Goal: Task Accomplishment & Management: Manage account settings

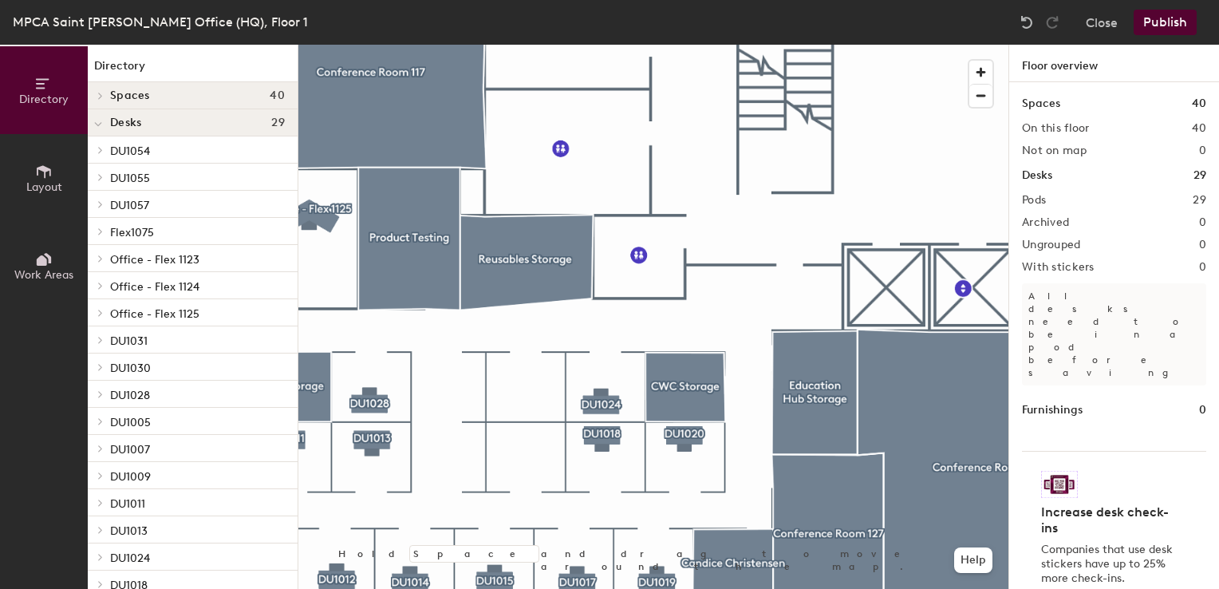
click at [55, 158] on button "Layout" at bounding box center [44, 178] width 88 height 88
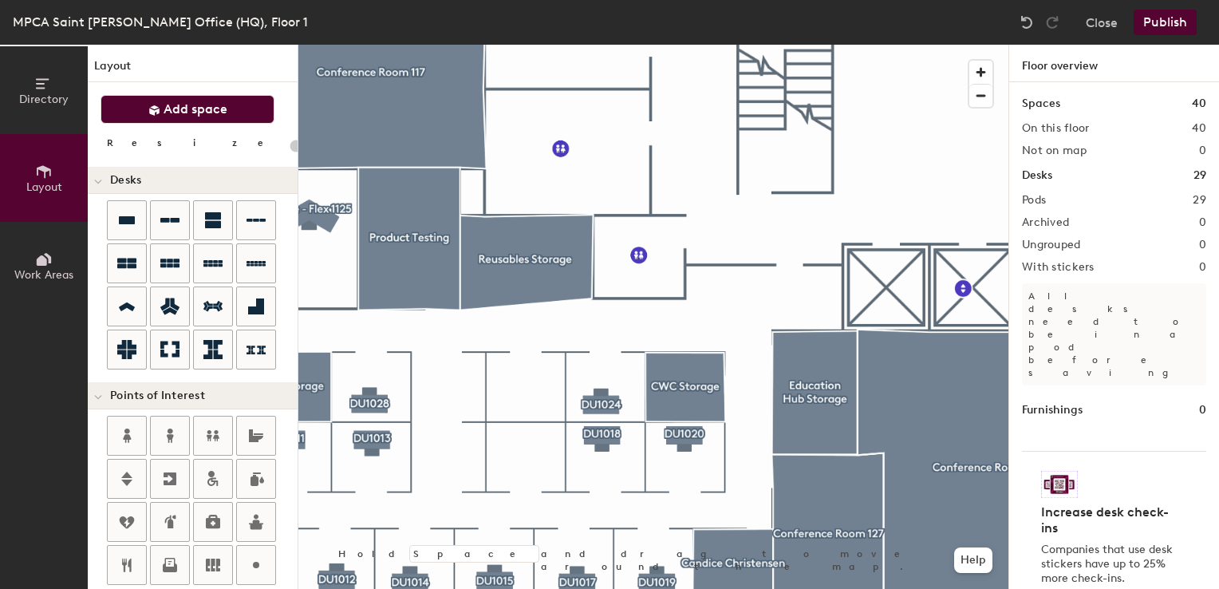
click at [125, 116] on button "Add space" at bounding box center [188, 109] width 174 height 29
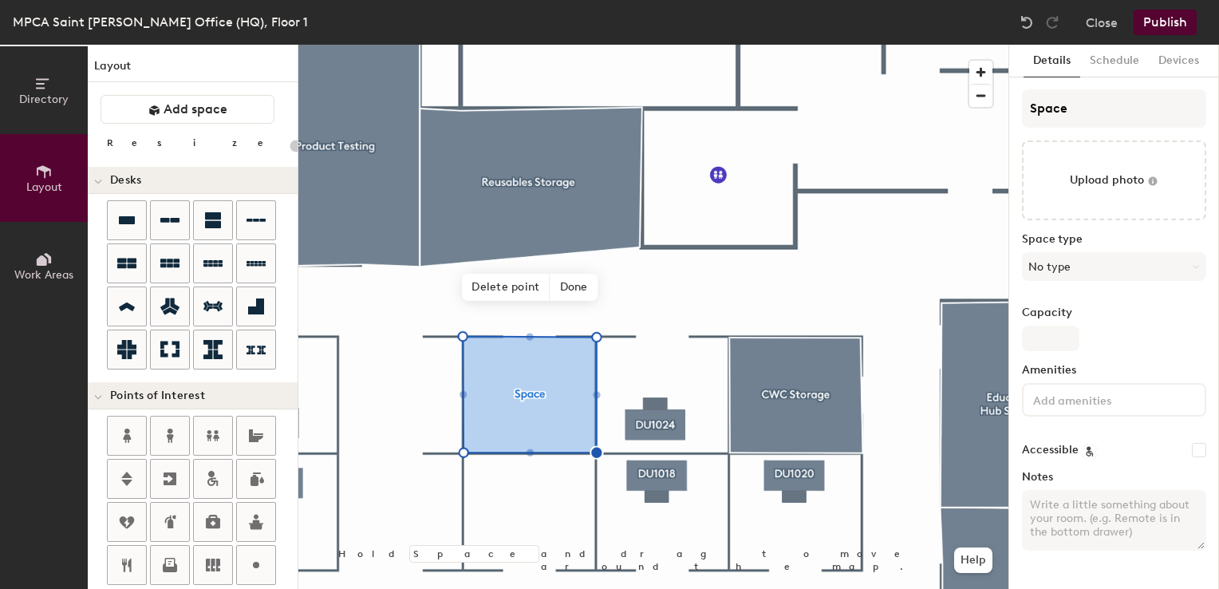
type input "20"
click at [1006, 101] on div "Directory Layout Work Areas Layout Add space Resize Desks Points of Interest Fu…" at bounding box center [609, 317] width 1219 height 544
type input "M"
type input "20"
type input "MNI"
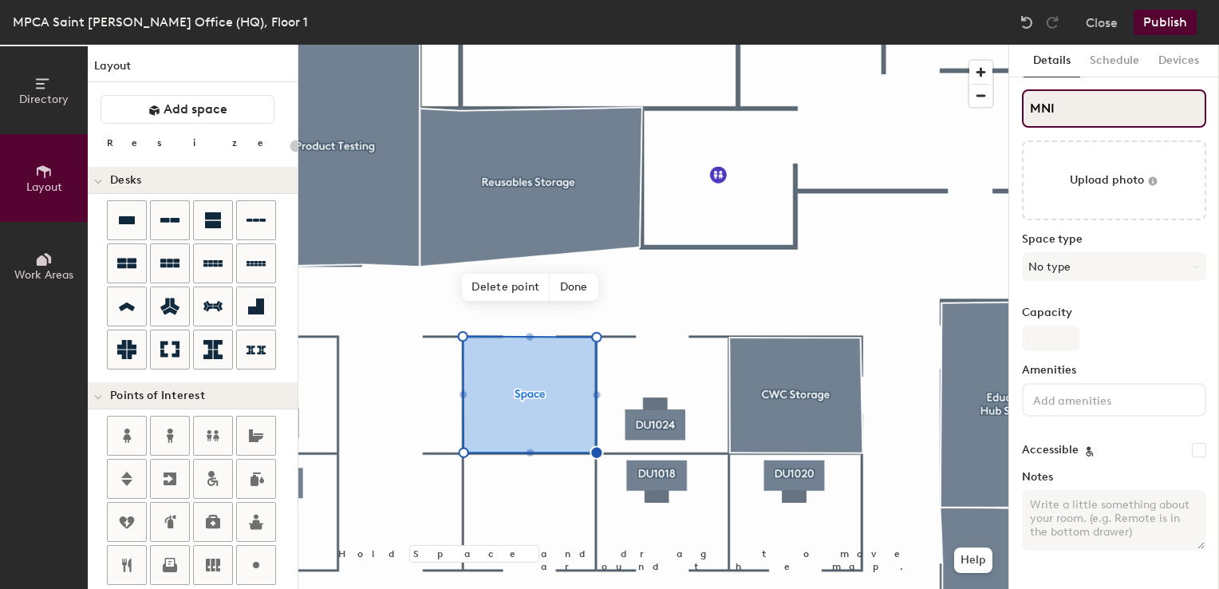
type input "20"
type input "MNIT"
type input "20"
type input "MNIT/"
type input "20"
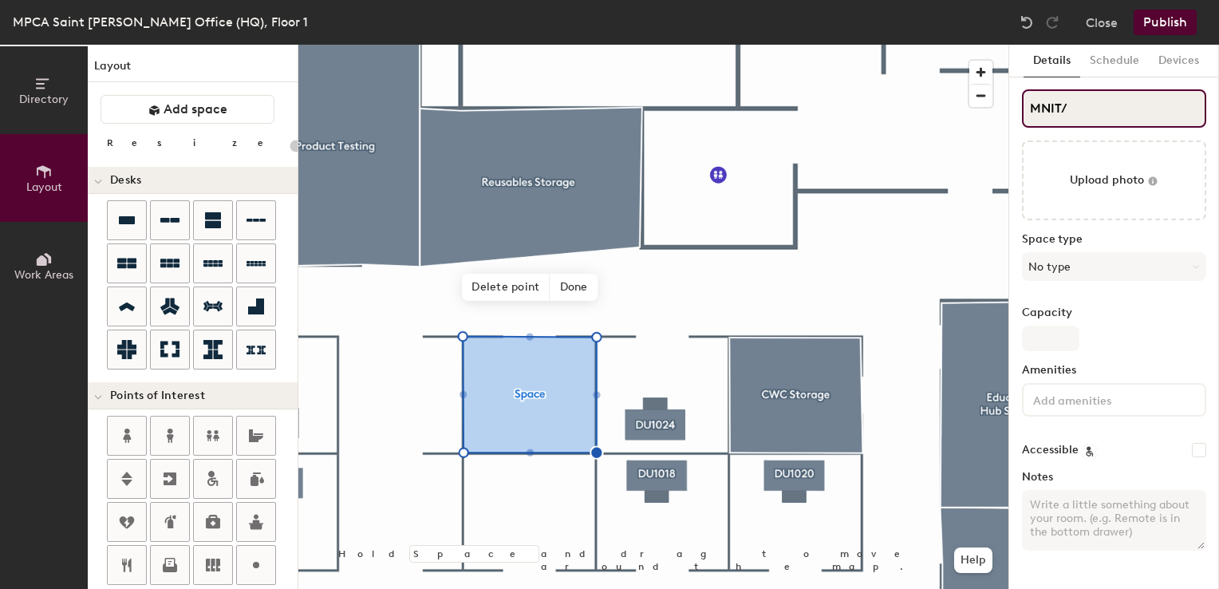
type input "MNIT/B"
type input "20"
type input "MNIT/BWS"
type input "20"
type input "MNIT/BWSR"
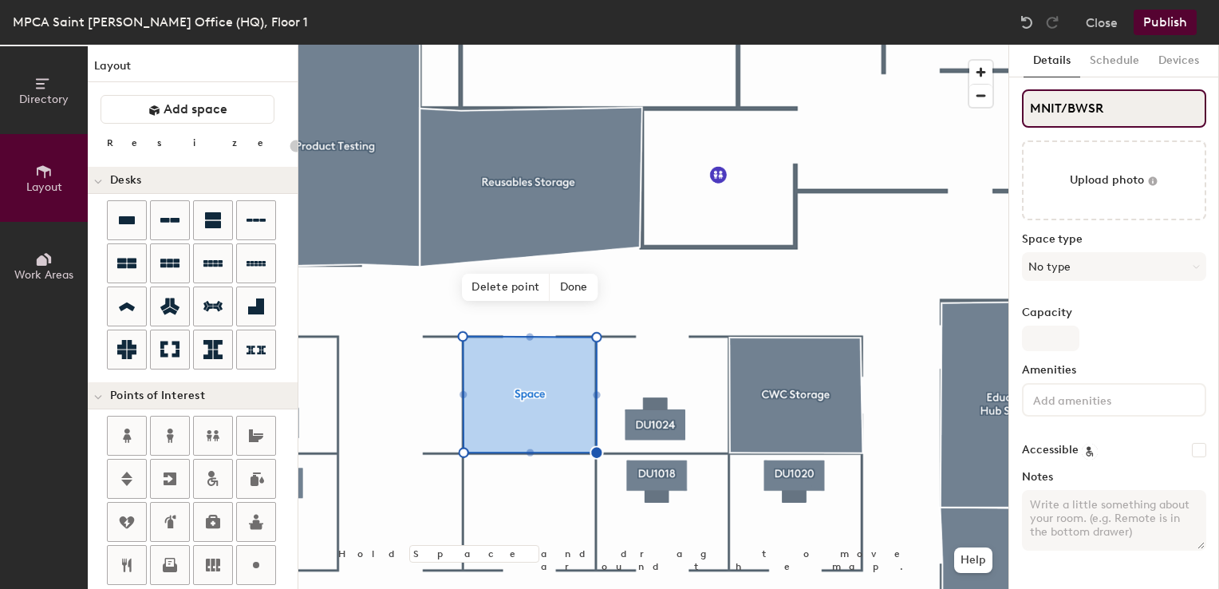
type input "20"
type input "MNIT/BWSR"
type input "20"
type input "MNIT/BWSR D"
type input "20"
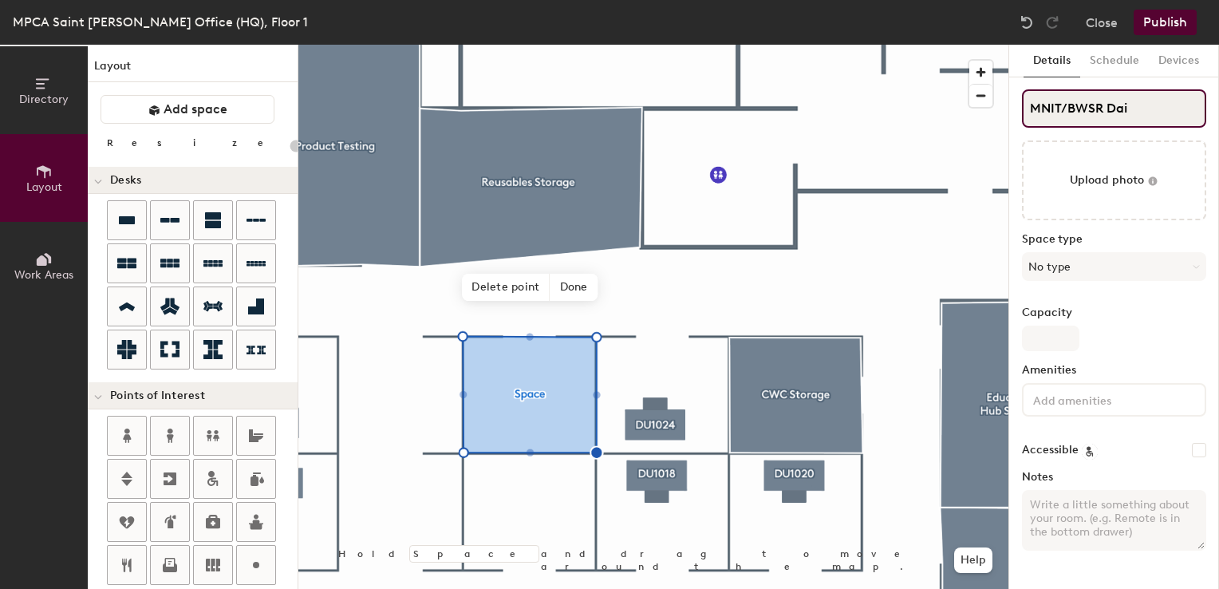
type input "MNIT/BWSR Dail"
type input "20"
type input "MNIT/BWSR Daily"
type input "20"
type input "MNIT/BWSR Daily U"
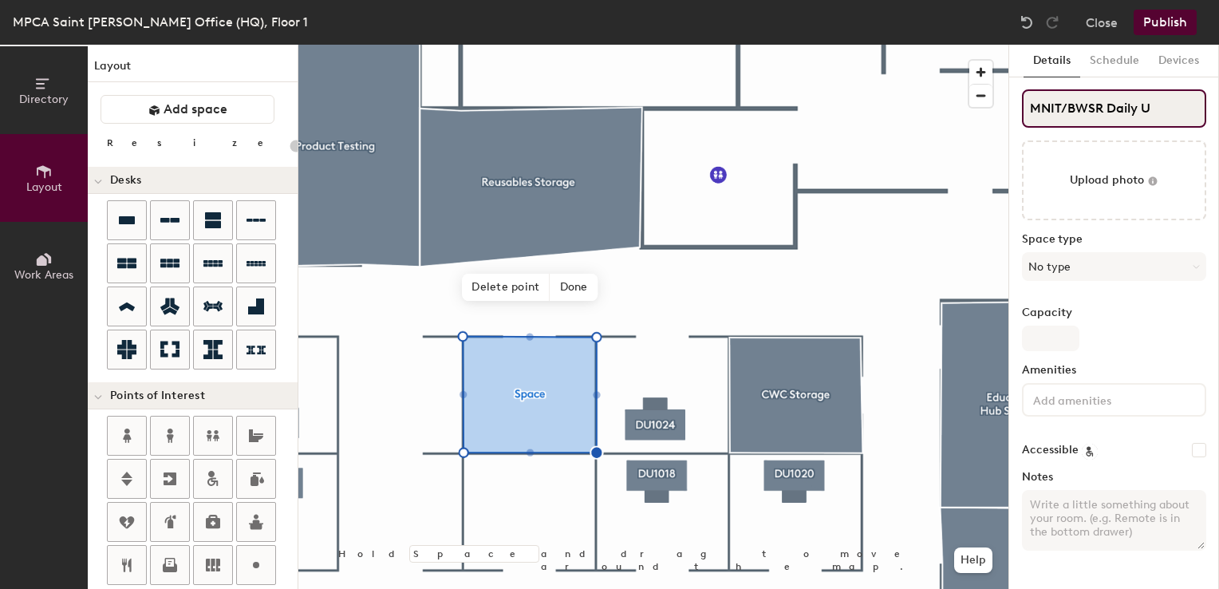
type input "20"
type input "MNIT/BWSR Daily Use"
type input "20"
type input "MNIT/BWSR Daily Use"
click at [584, 291] on span "Done" at bounding box center [573, 287] width 47 height 27
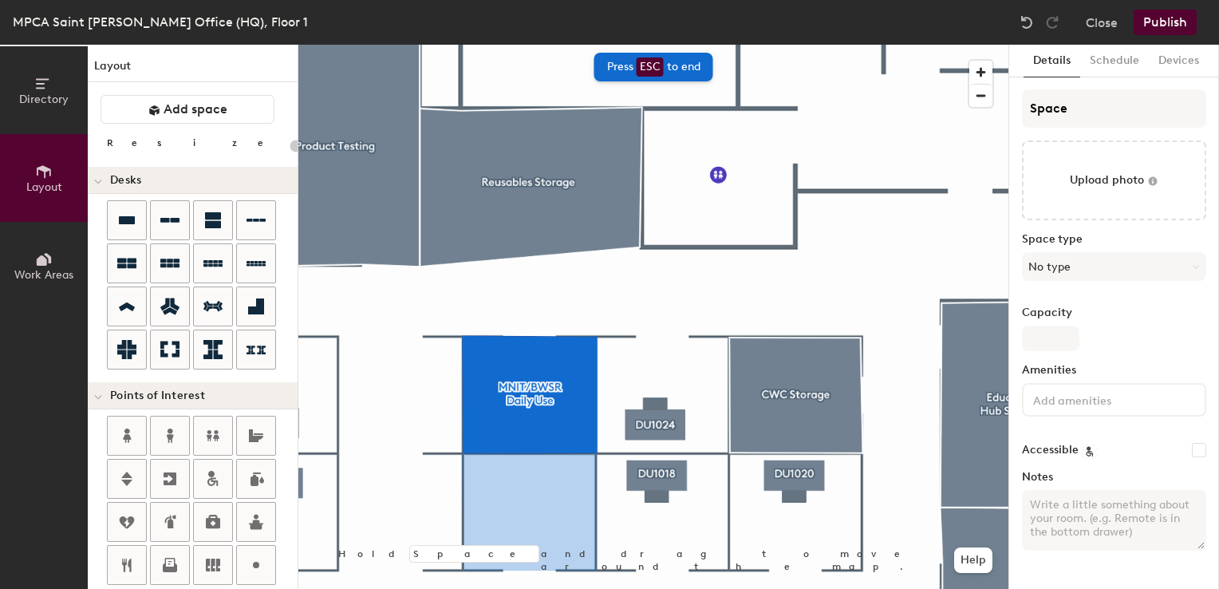
type input "20"
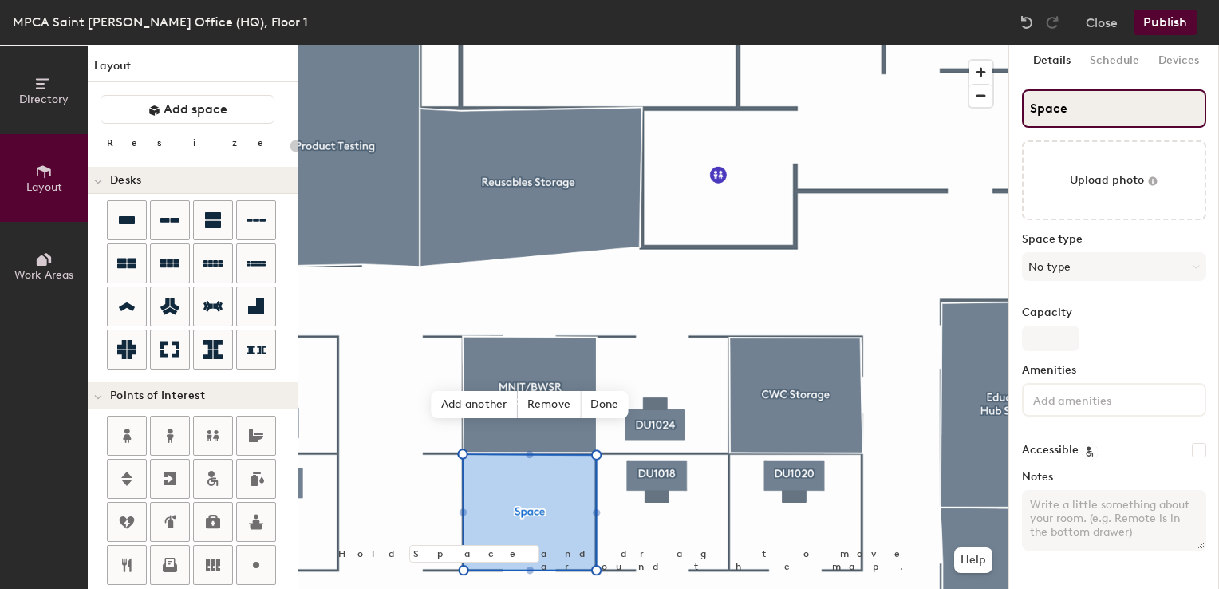
click at [1067, 105] on input "Space" at bounding box center [1114, 108] width 184 height 38
type input "MNIT"
type input "20"
type input "MNIT."
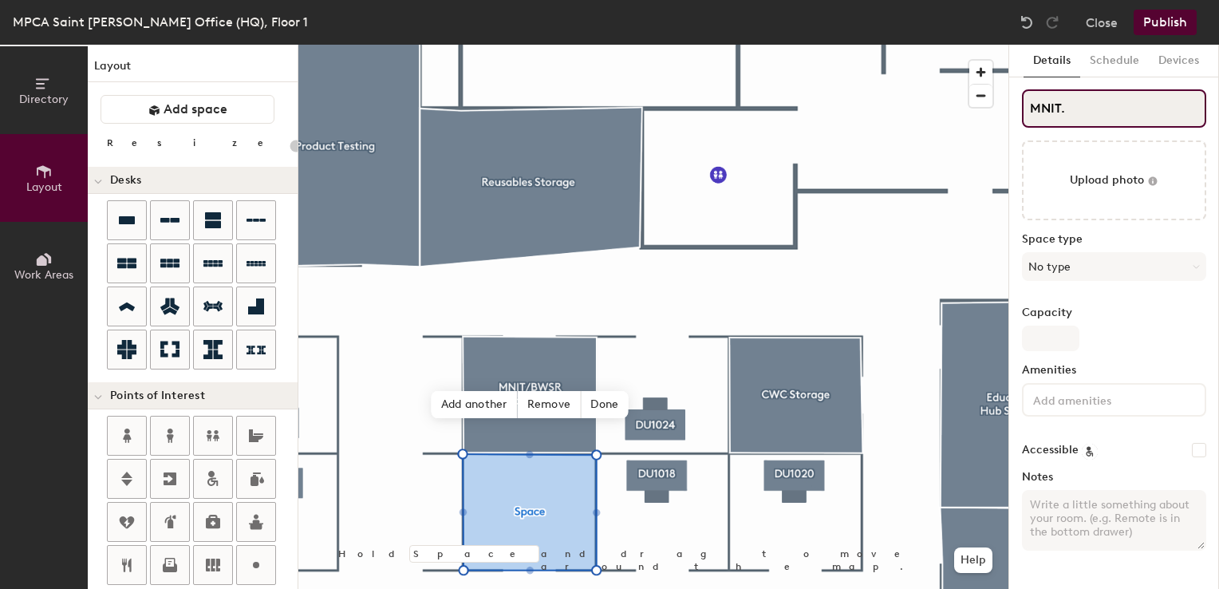
type input "20"
type input "MNIT"
type input "20"
type input "MNIT/"
type input "20"
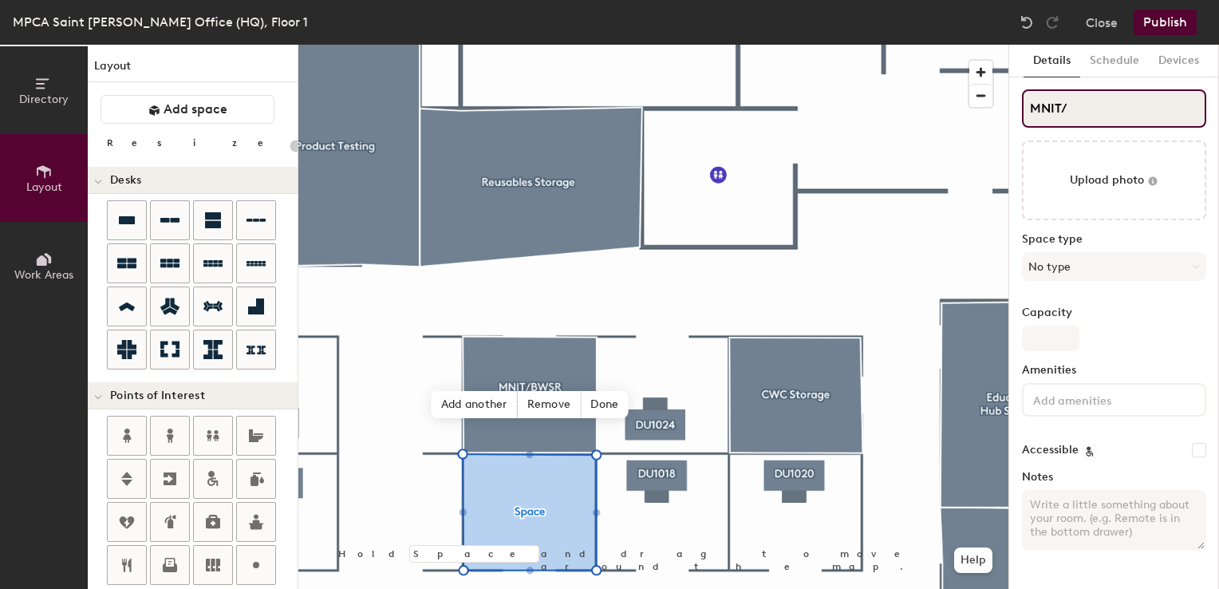
type input "MNIT/B"
type input "20"
type input "MNIT/BW"
type input "20"
type input "MNIT/BWS"
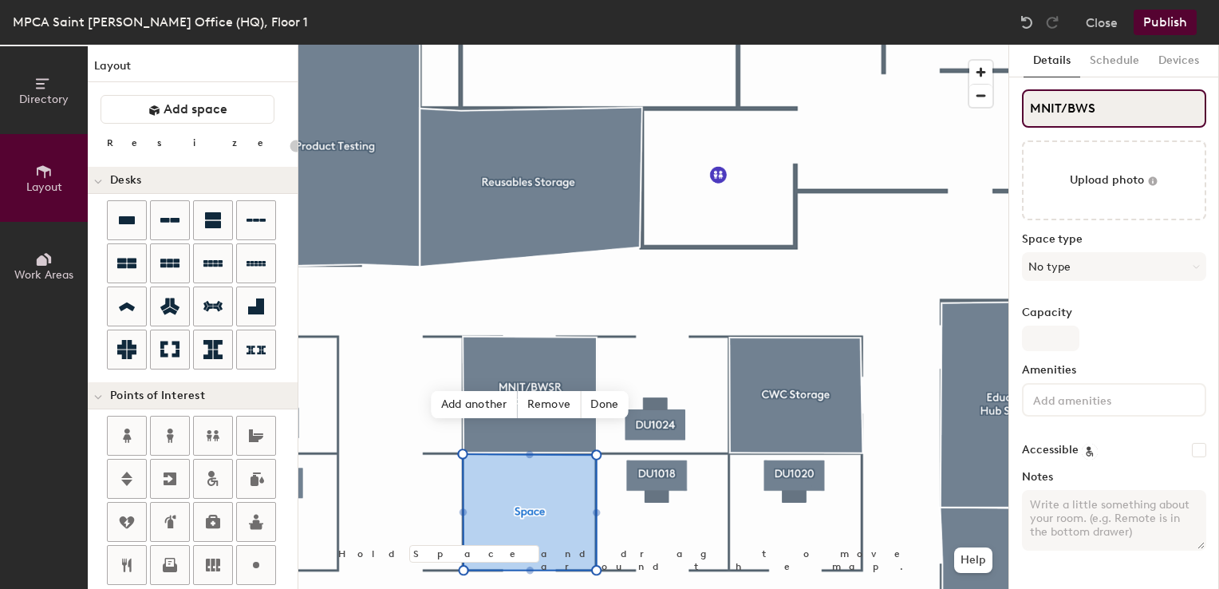
type input "20"
type input "MNIT/BWSR"
type input "20"
type input "MNIT/BWSR"
type input "20"
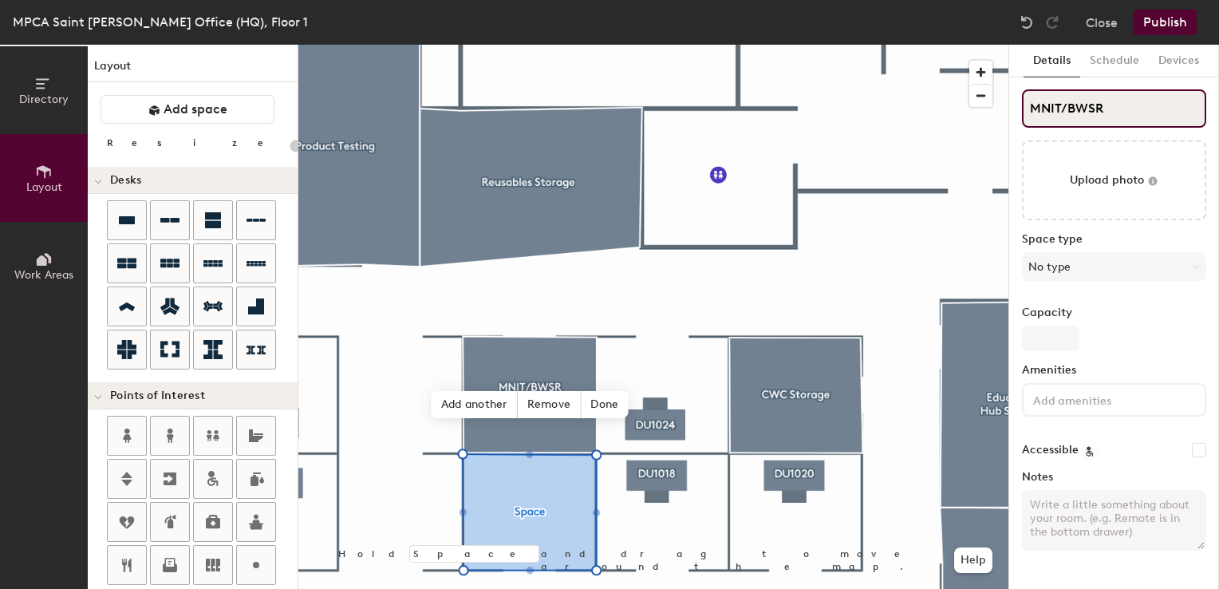
type input "MNIT/BWSR D"
type input "20"
type input "MNIT/BWSR Dail"
type input "20"
type input "MNIT/BWSR Daily"
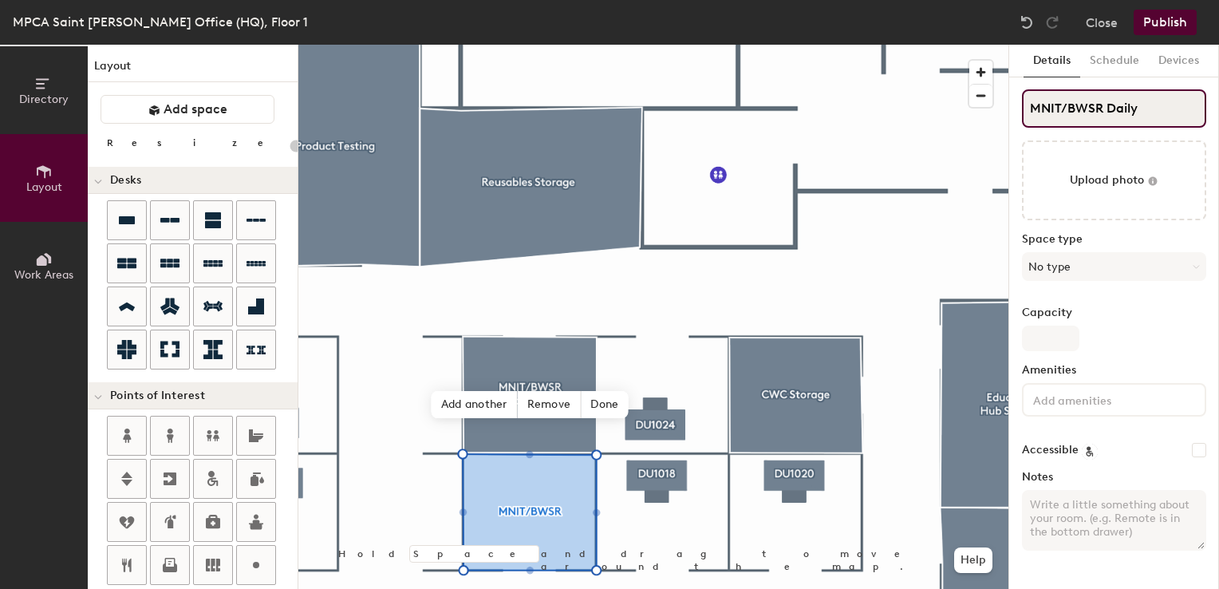
type input "20"
type input "MNIT/BWSR Daily"
type input "20"
type input "MNIT/BWSR Daily U"
type input "20"
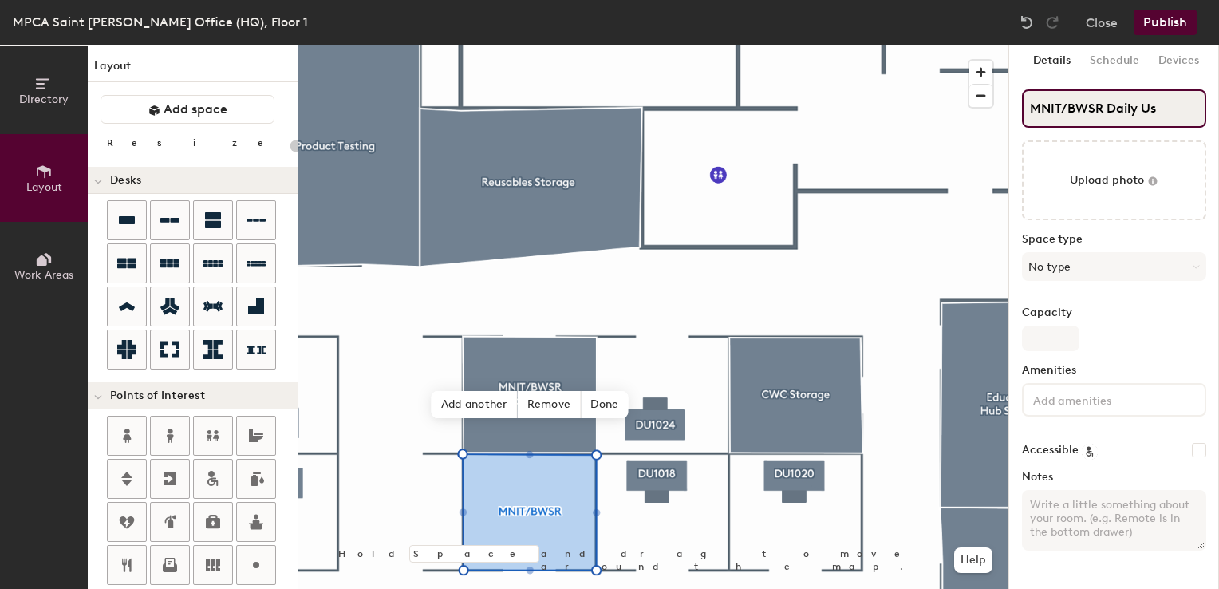
type input "MNIT/BWSR Daily Use"
type input "20"
type input "MNIT/BWSR Daily Use"
click at [603, 400] on span "Done" at bounding box center [604, 404] width 47 height 27
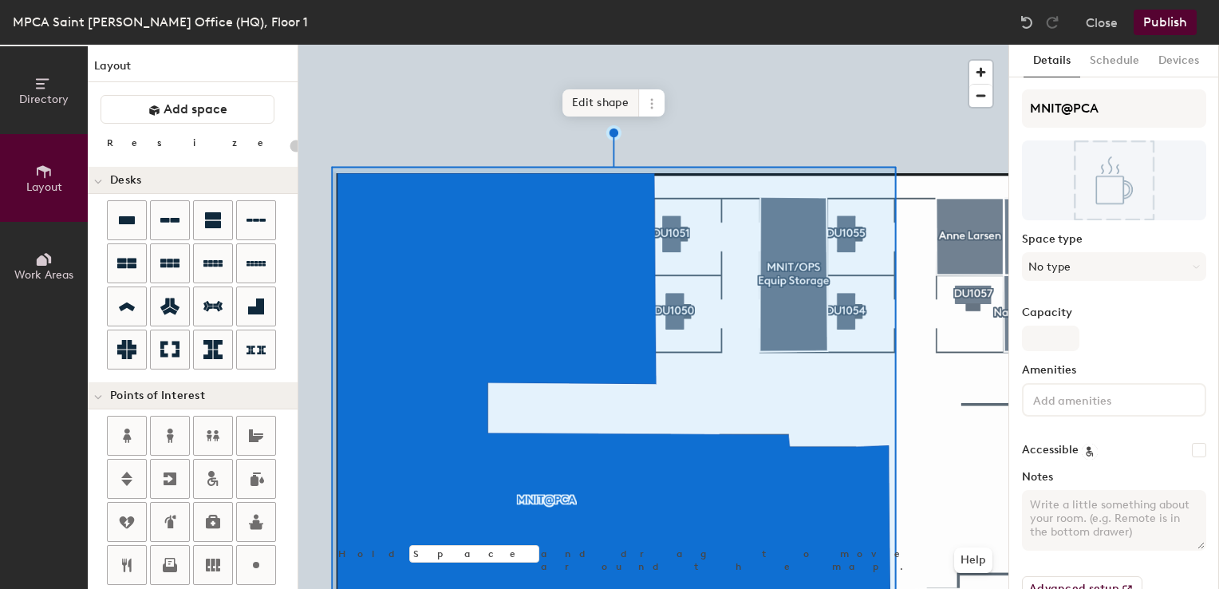
click at [618, 106] on span "Edit shape" at bounding box center [600, 102] width 77 height 27
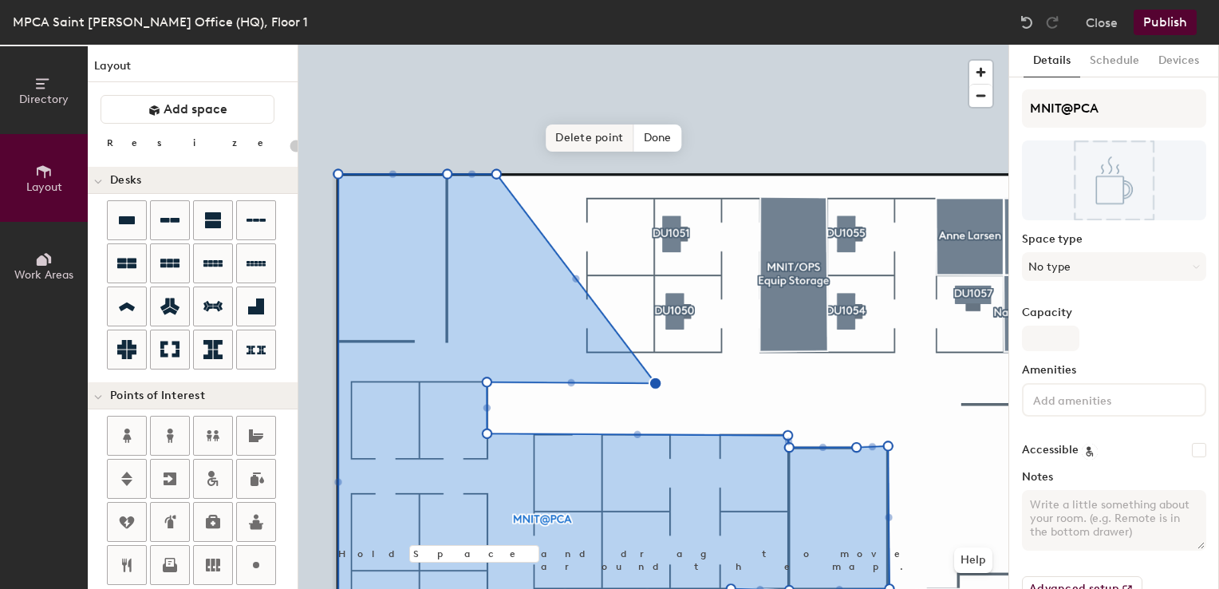
click at [594, 139] on span "Delete point" at bounding box center [590, 137] width 88 height 27
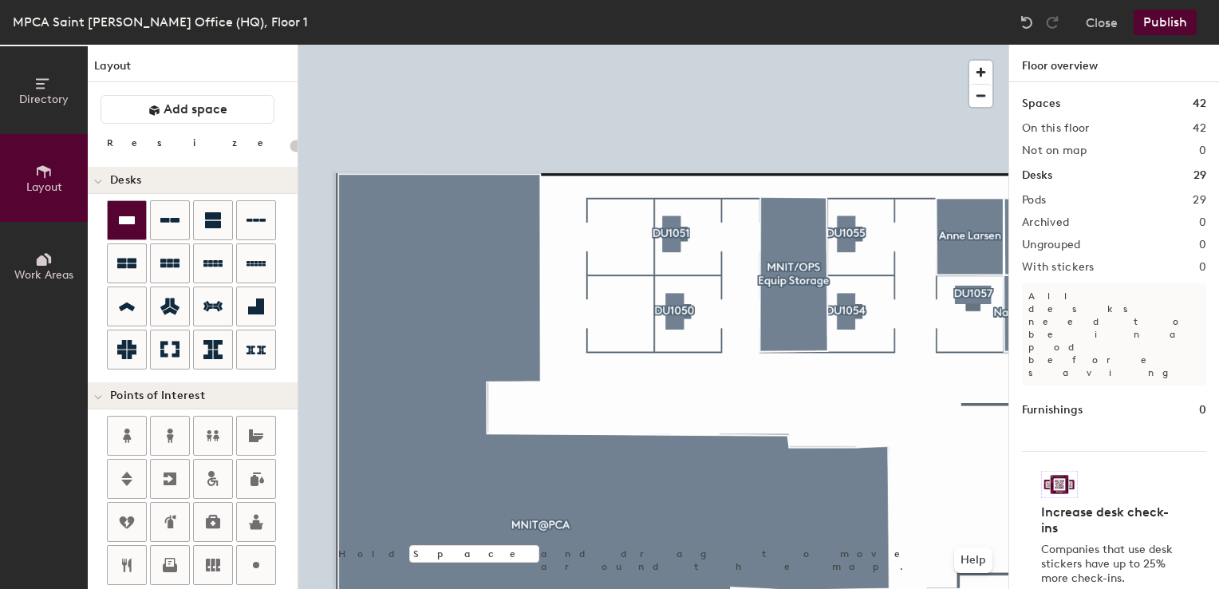
click at [122, 230] on div at bounding box center [127, 220] width 38 height 38
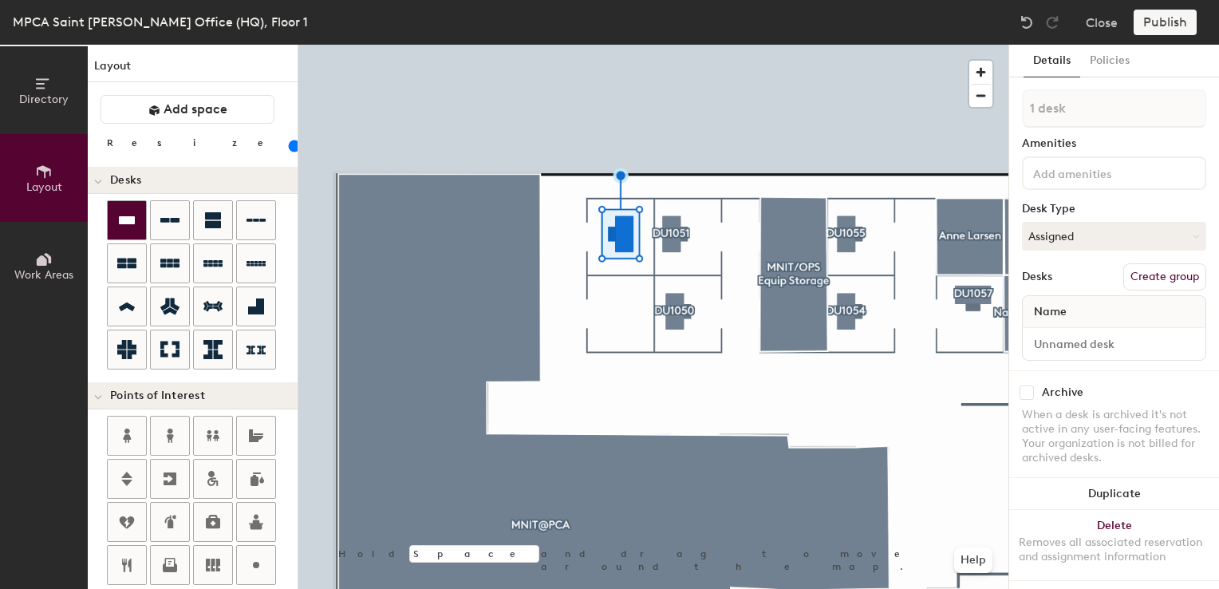
click at [144, 212] on div at bounding box center [127, 220] width 38 height 38
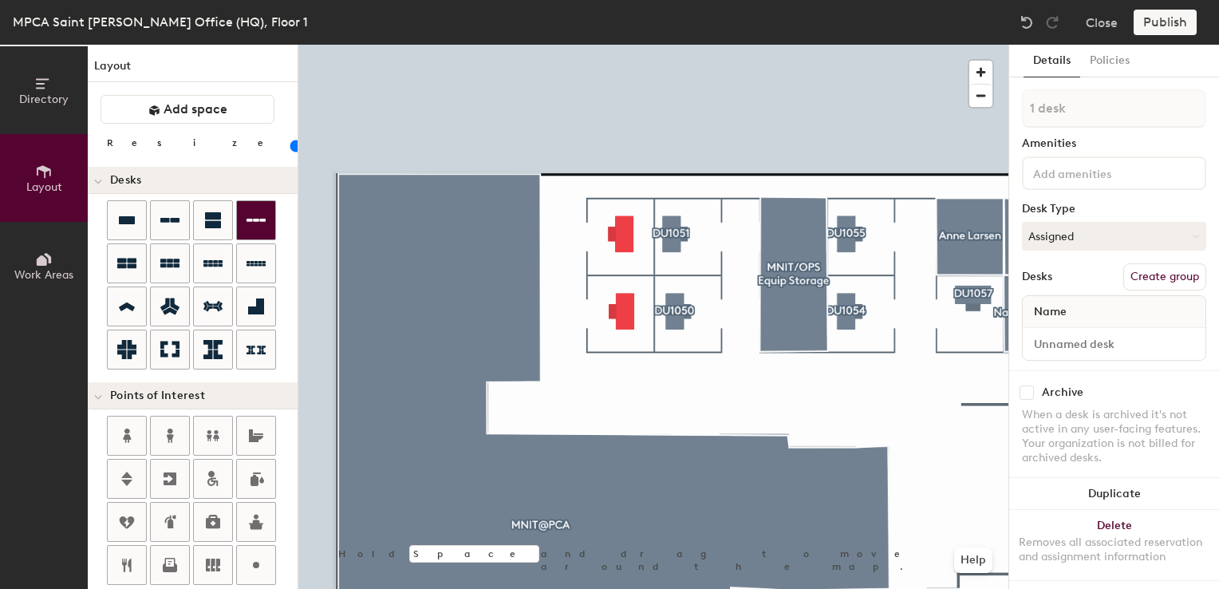
type input "100"
click at [1067, 235] on button "Assigned" at bounding box center [1114, 236] width 184 height 29
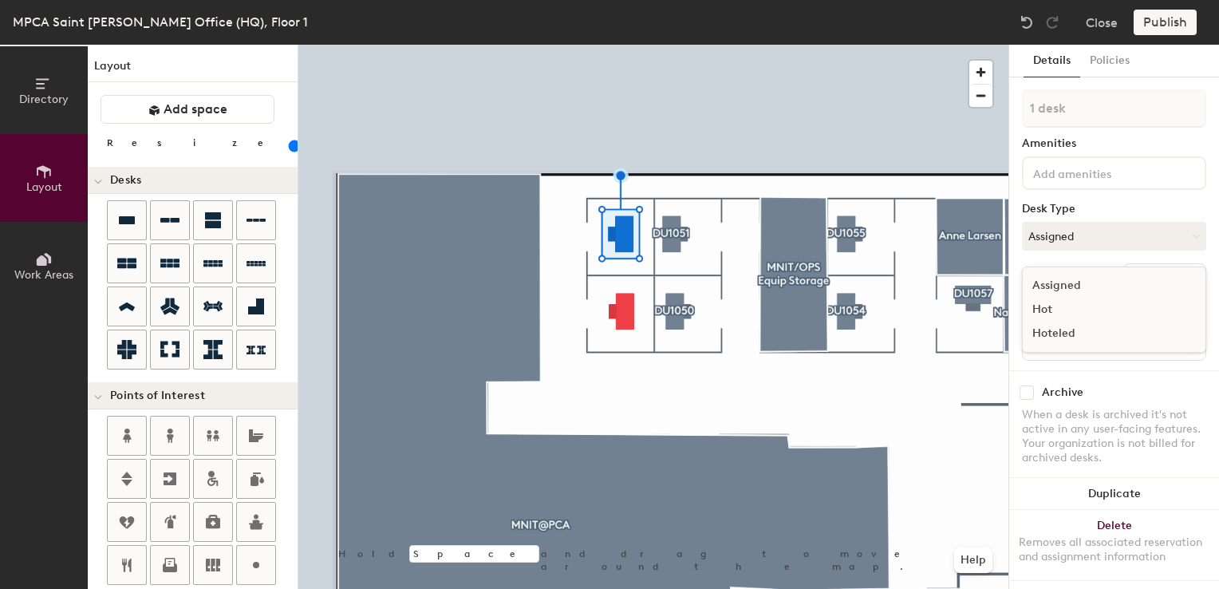
click at [1052, 336] on div "Hoteled" at bounding box center [1103, 334] width 160 height 24
click at [1057, 341] on input at bounding box center [1114, 344] width 176 height 22
type input "01WS047"
click at [1133, 279] on button "Create group" at bounding box center [1164, 276] width 83 height 27
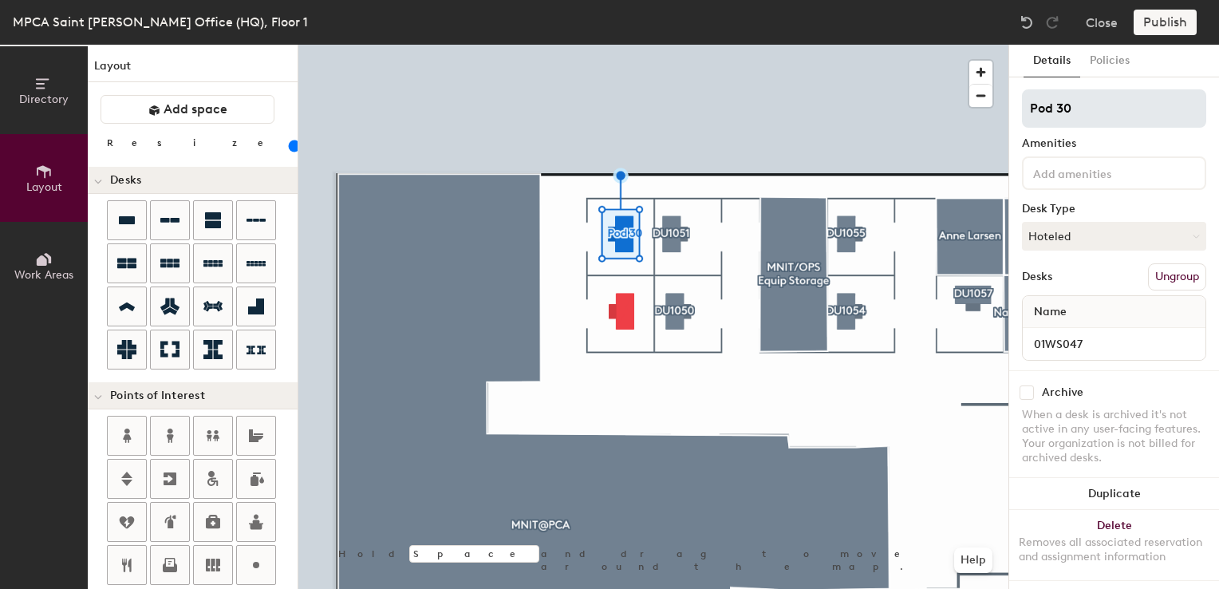
click at [886, 134] on div "Directory Layout Work Areas Layout Add space Resize Desks Points of Interest Fu…" at bounding box center [609, 317] width 1219 height 544
type input "DU1047"
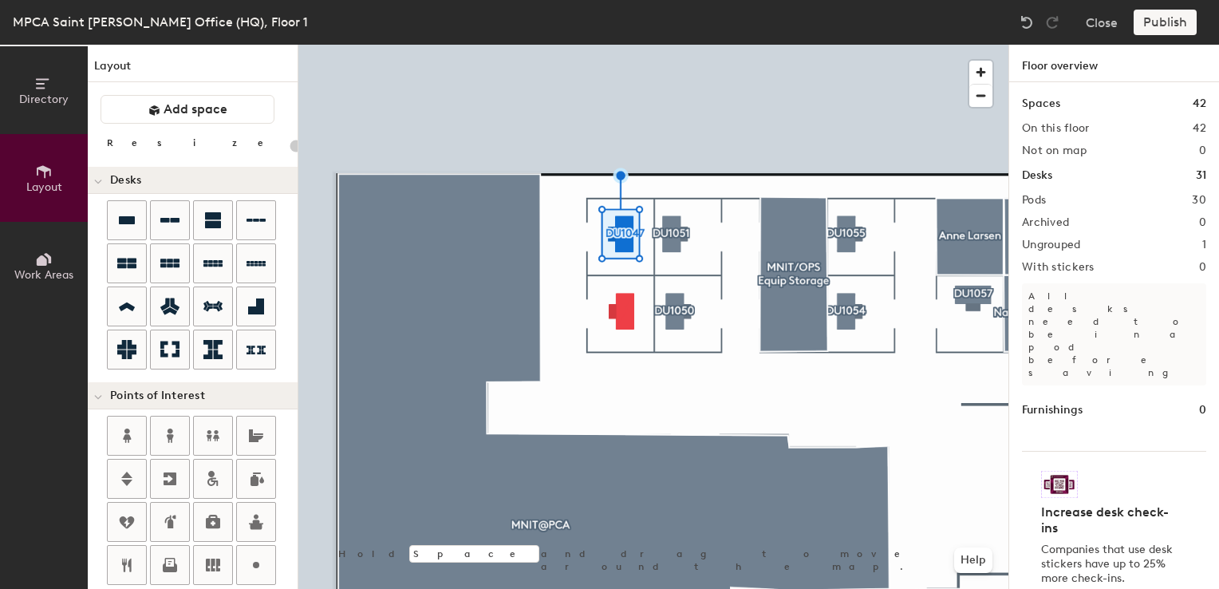
type input "100"
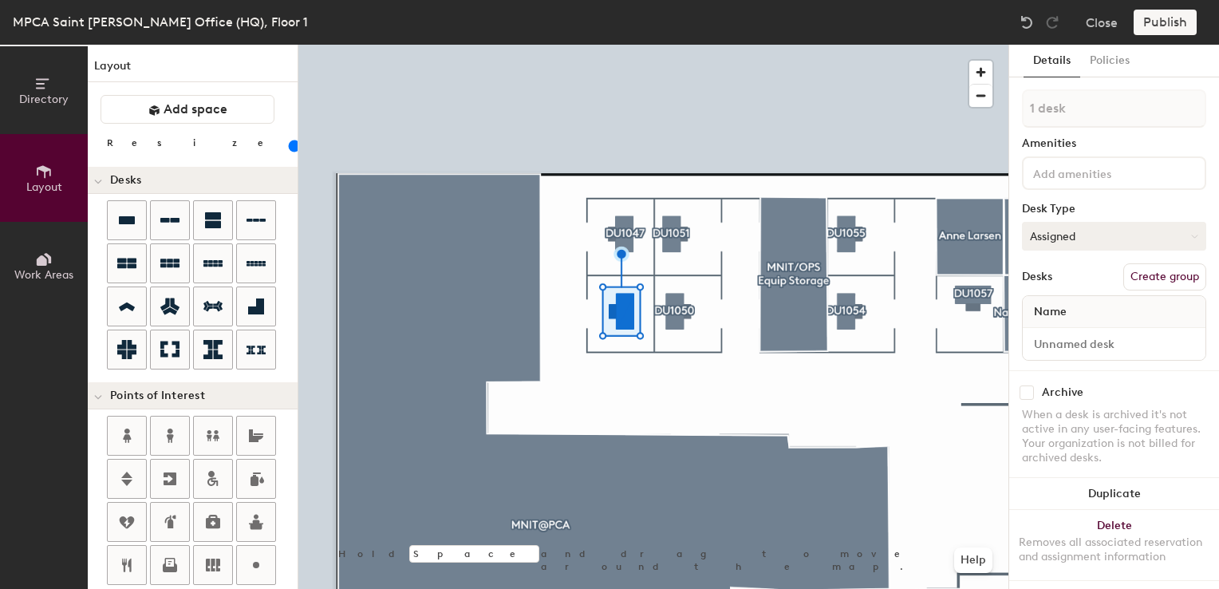
click at [1094, 228] on button "Assigned" at bounding box center [1114, 236] width 184 height 29
click at [1053, 337] on div "Hoteled" at bounding box center [1103, 334] width 160 height 24
click at [1050, 341] on input at bounding box center [1114, 344] width 176 height 22
type input "01WS046"
click at [1140, 283] on button "Create group" at bounding box center [1164, 276] width 83 height 27
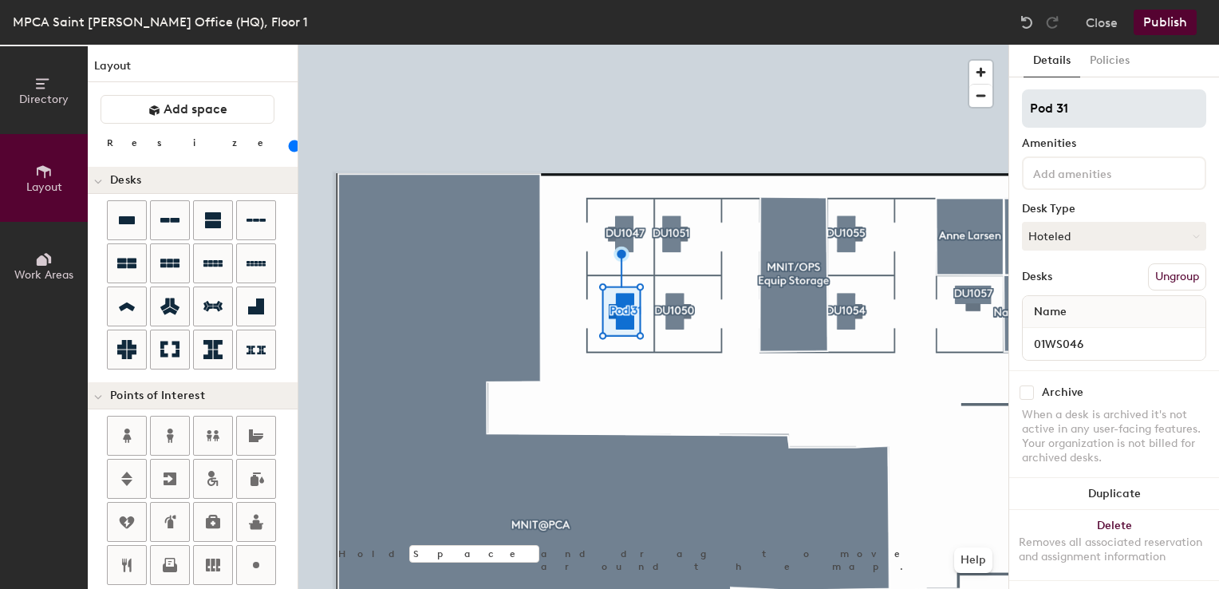
click at [763, 113] on div "Directory Layout Work Areas Layout Add space Resize Desks Points of Interest Fu…" at bounding box center [609, 317] width 1219 height 544
type input "DU1046"
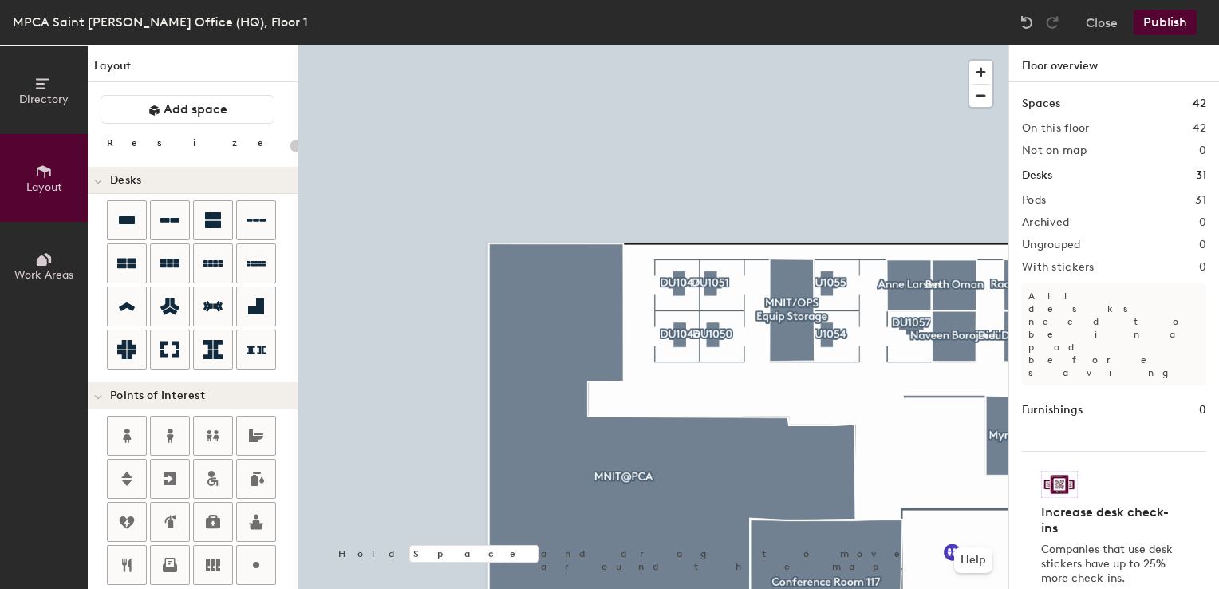
click at [1160, 30] on button "Publish" at bounding box center [1165, 23] width 63 height 26
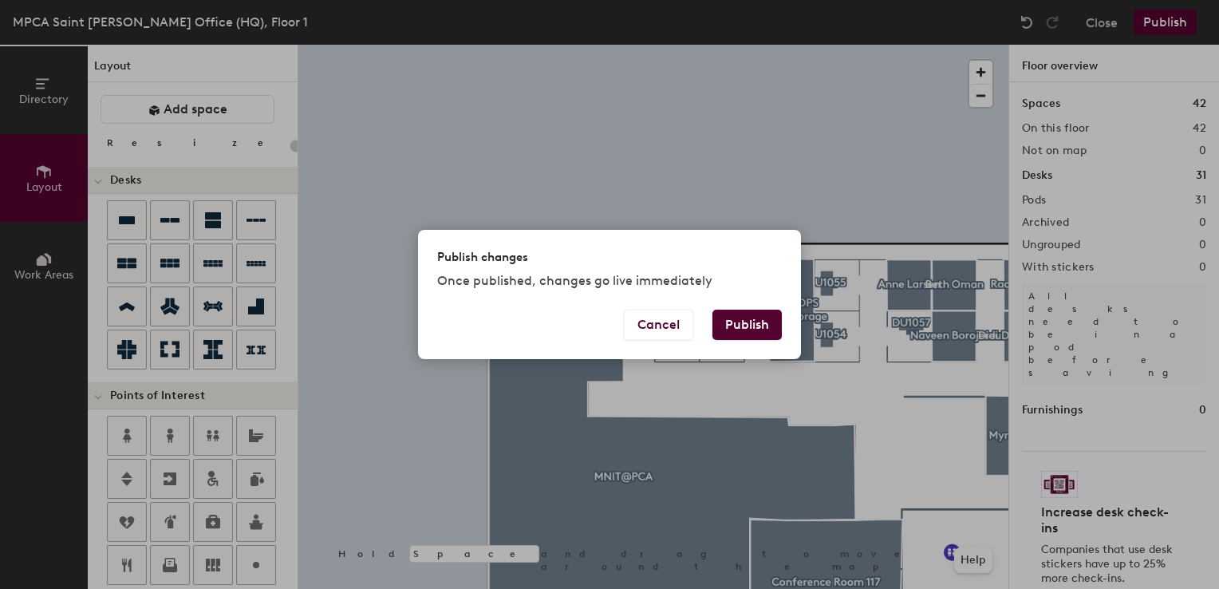
click at [718, 322] on button "Publish" at bounding box center [746, 325] width 69 height 30
type input "20"
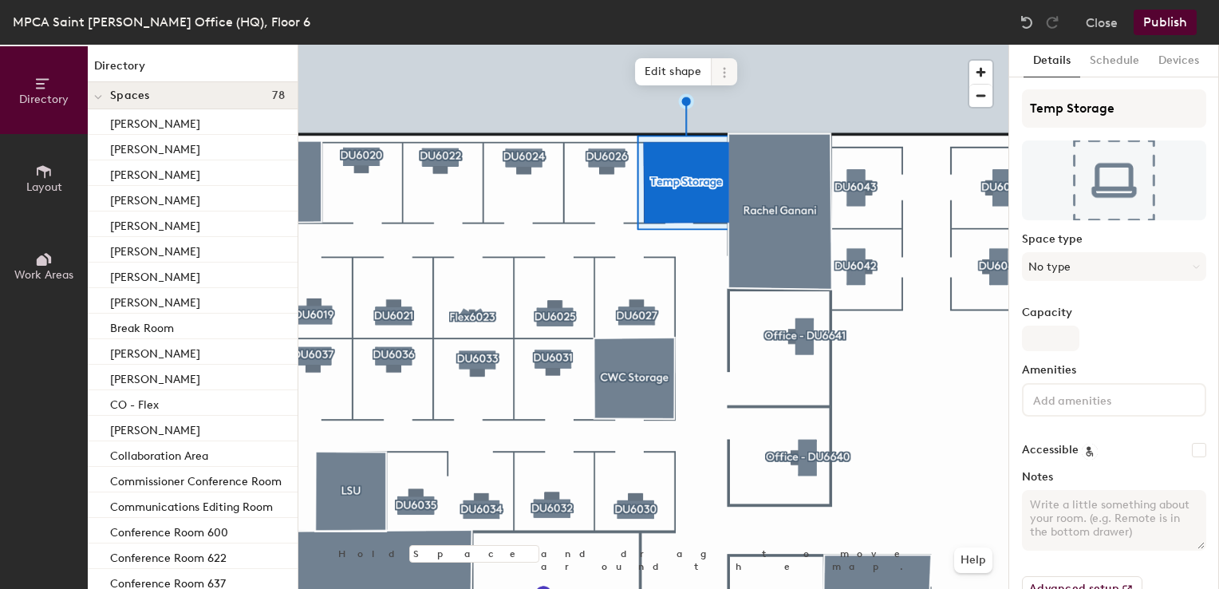
click at [730, 73] on icon at bounding box center [724, 72] width 13 height 13
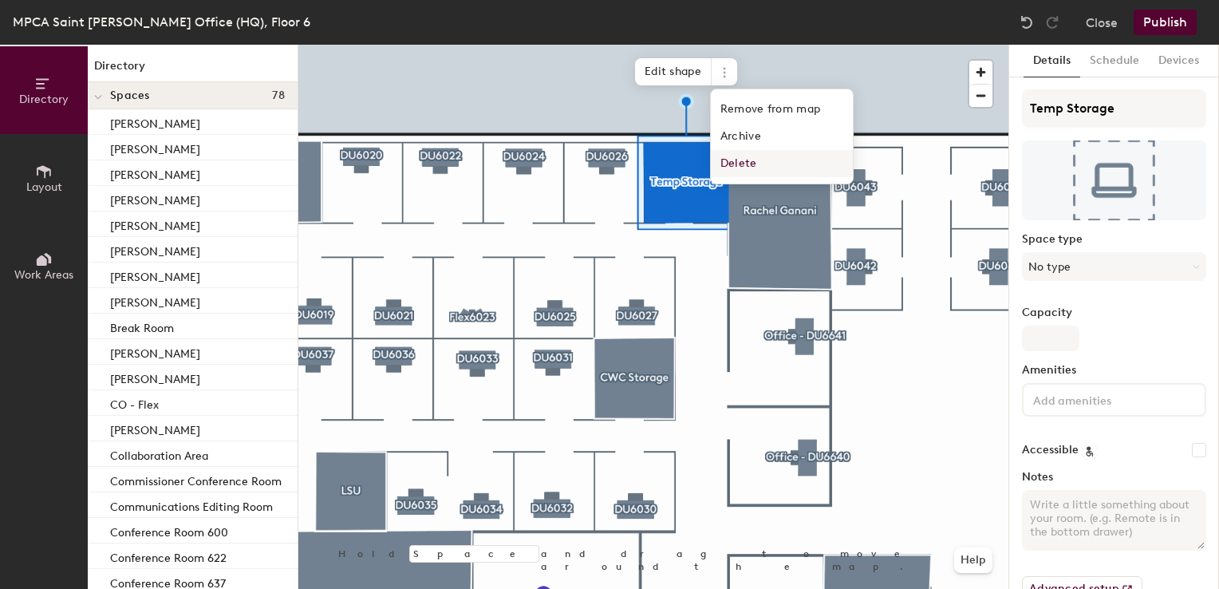
click at [737, 173] on span "Delete" at bounding box center [782, 163] width 142 height 27
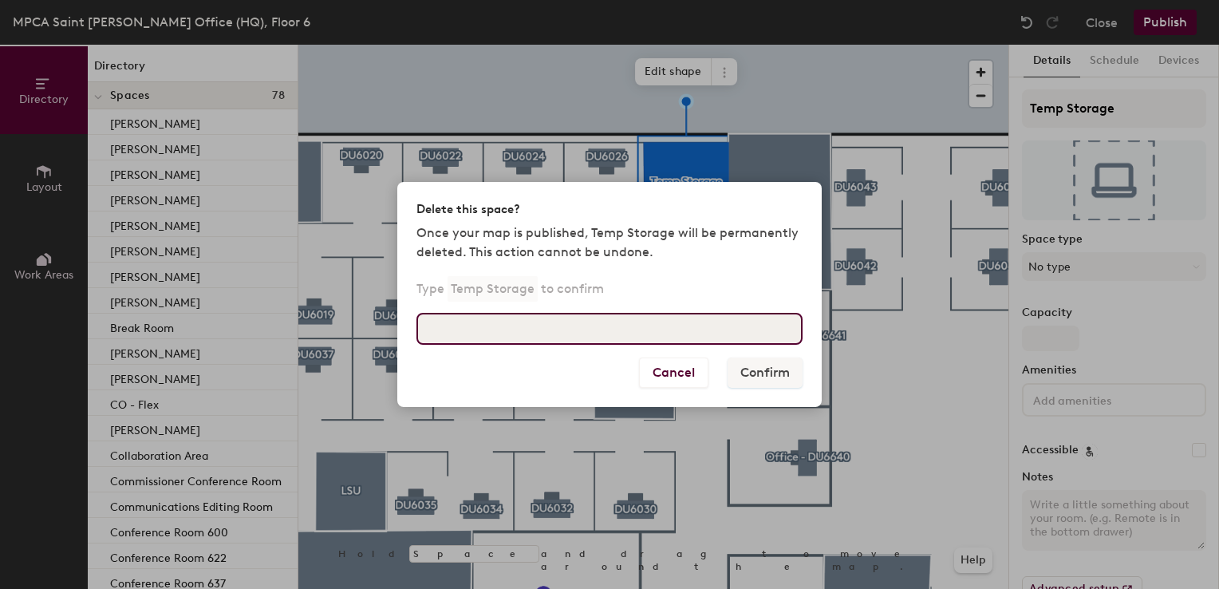
click at [530, 326] on input at bounding box center [609, 329] width 386 height 32
type input "Temp Storage"
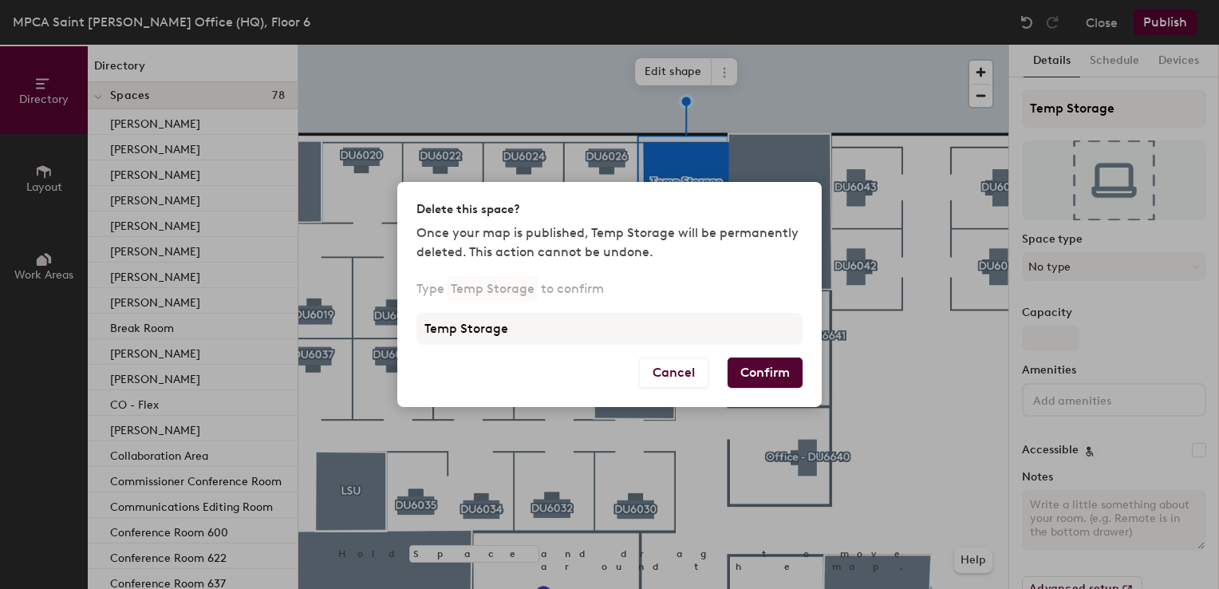
click at [772, 370] on button "Confirm" at bounding box center [765, 372] width 75 height 30
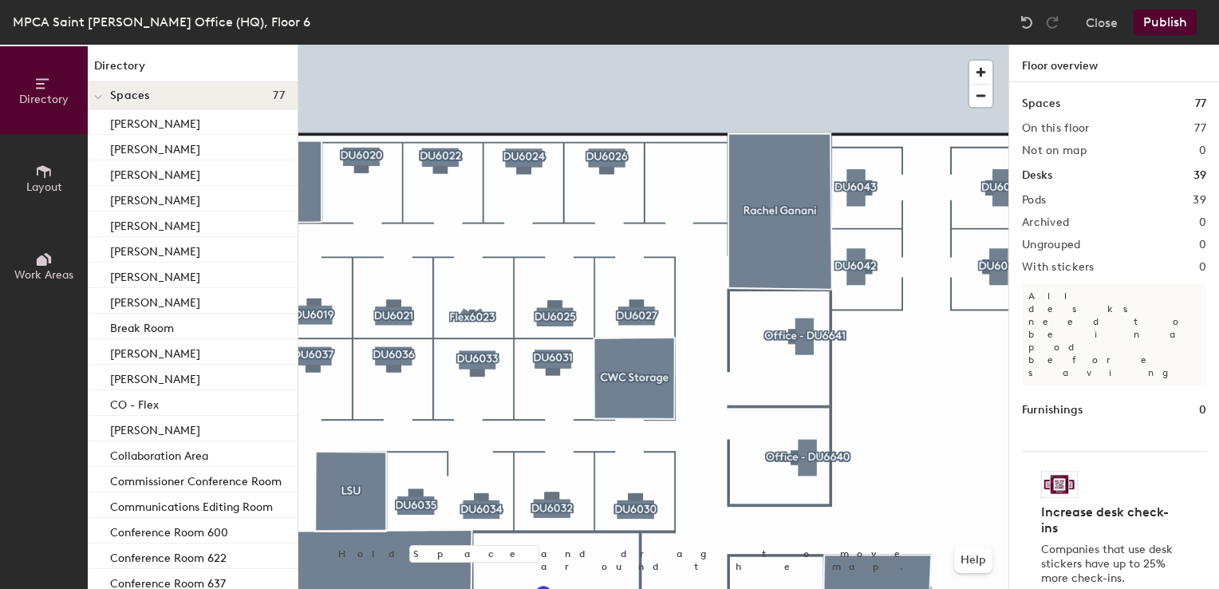
click at [57, 176] on button "Layout" at bounding box center [44, 178] width 88 height 88
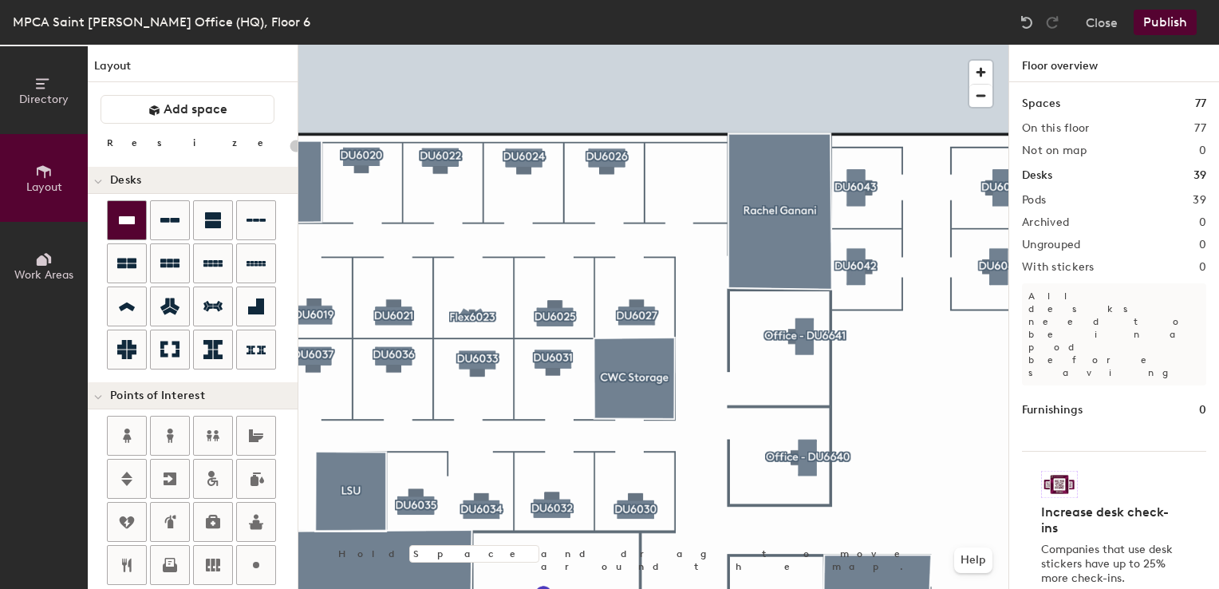
click at [120, 224] on icon at bounding box center [126, 220] width 19 height 19
type input "100"
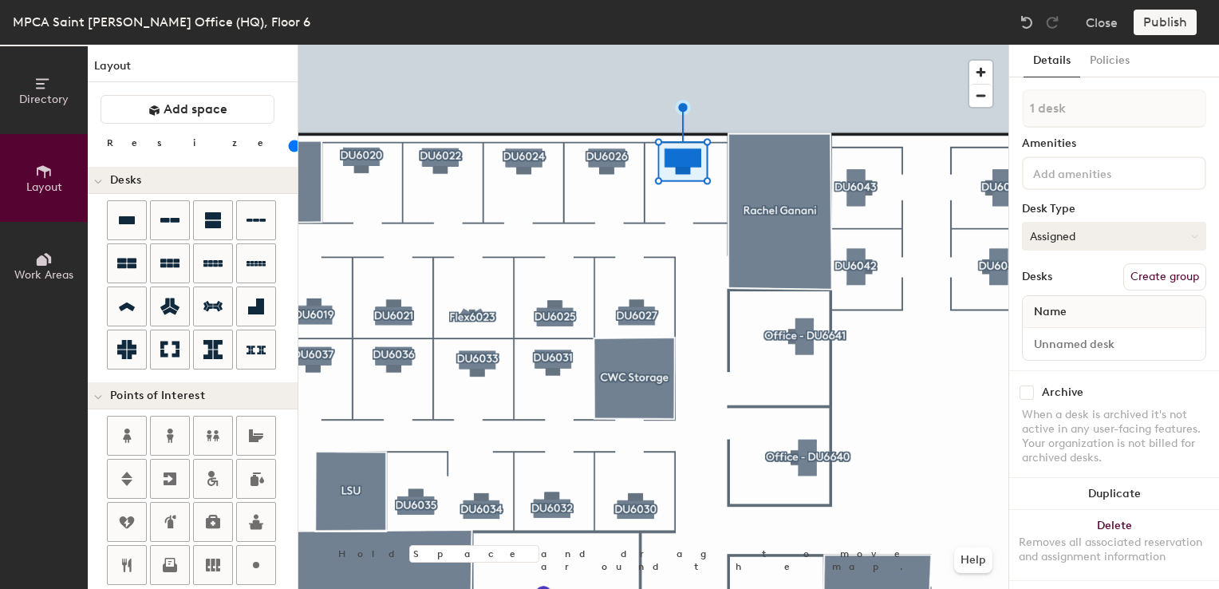
click at [1066, 230] on button "Assigned" at bounding box center [1114, 236] width 184 height 29
click at [1053, 326] on div "Hoteled" at bounding box center [1103, 334] width 160 height 24
click at [1048, 345] on input at bounding box center [1114, 344] width 176 height 22
type input "06WS028"
click at [1133, 280] on button "Create group" at bounding box center [1164, 276] width 83 height 27
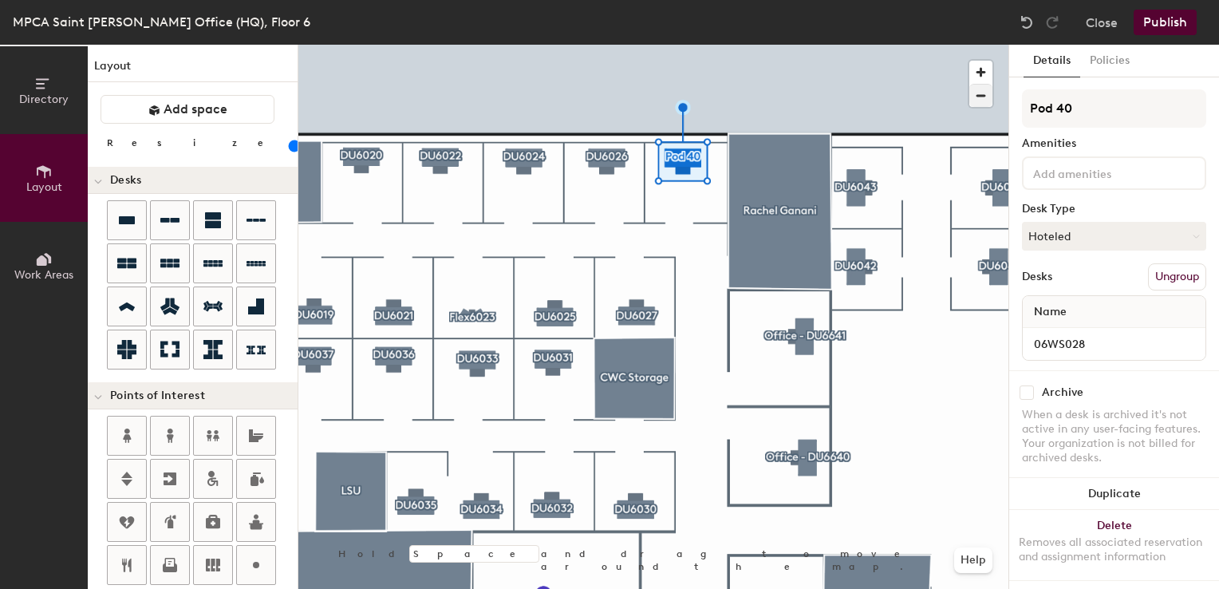
click at [950, 97] on div "Directory Layout Work Areas Layout Add space Resize Desks Points of Interest Fu…" at bounding box center [609, 317] width 1219 height 544
type input "DU6028"
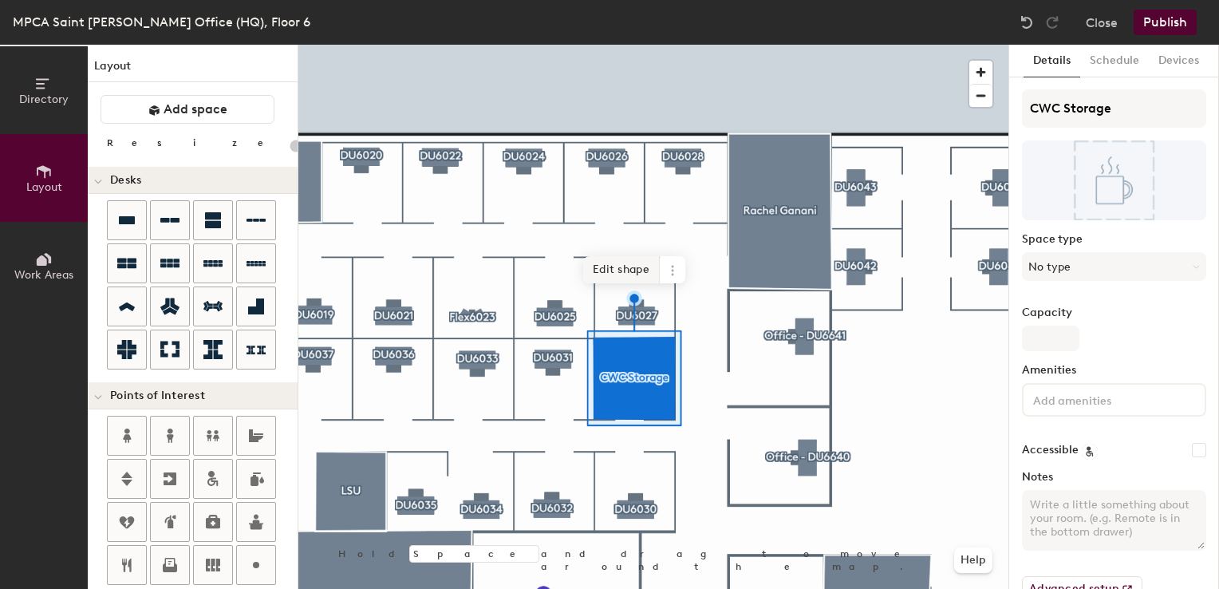
type input "20"
click at [670, 264] on icon at bounding box center [672, 270] width 13 height 13
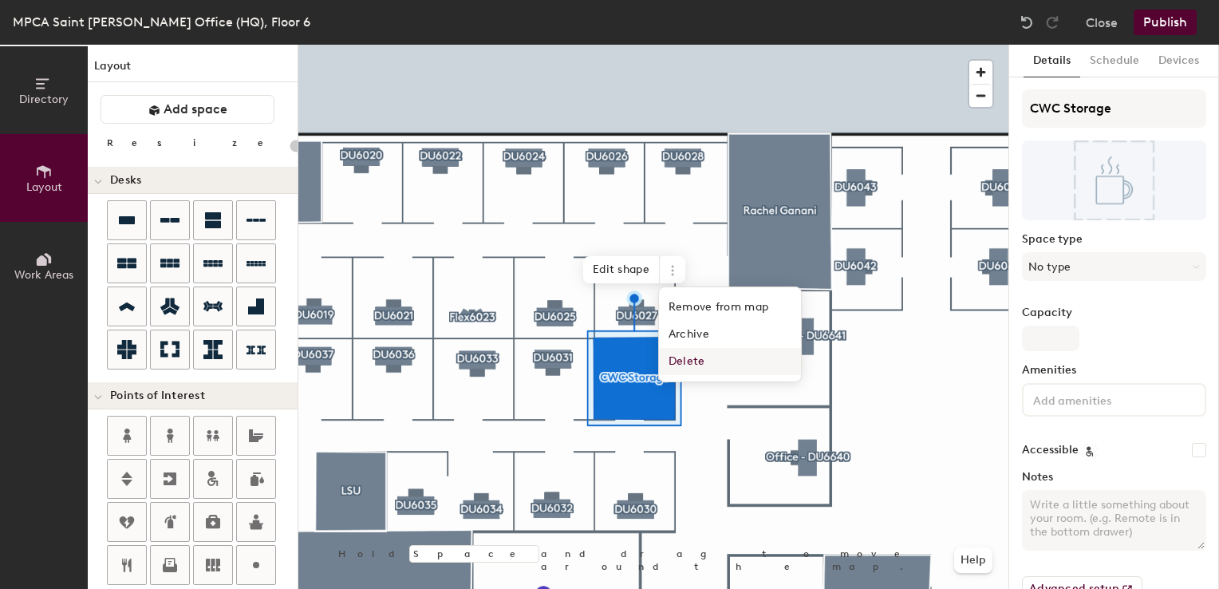
click at [681, 364] on span "Delete" at bounding box center [730, 361] width 142 height 27
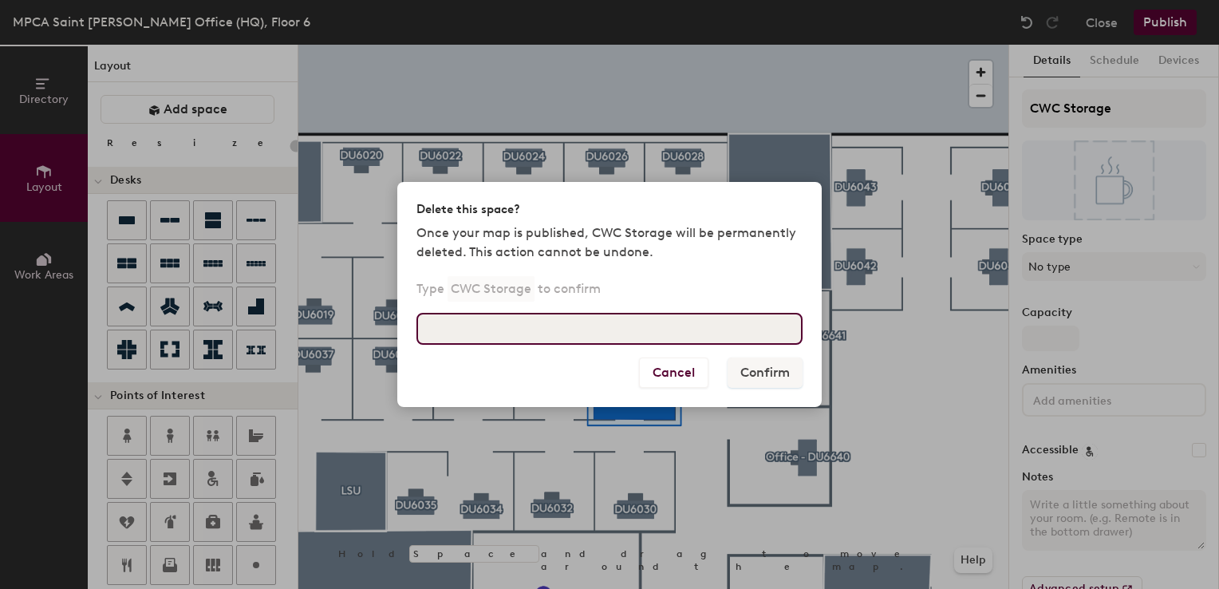
click at [576, 318] on input at bounding box center [609, 329] width 386 height 32
type input "CWC Storage"
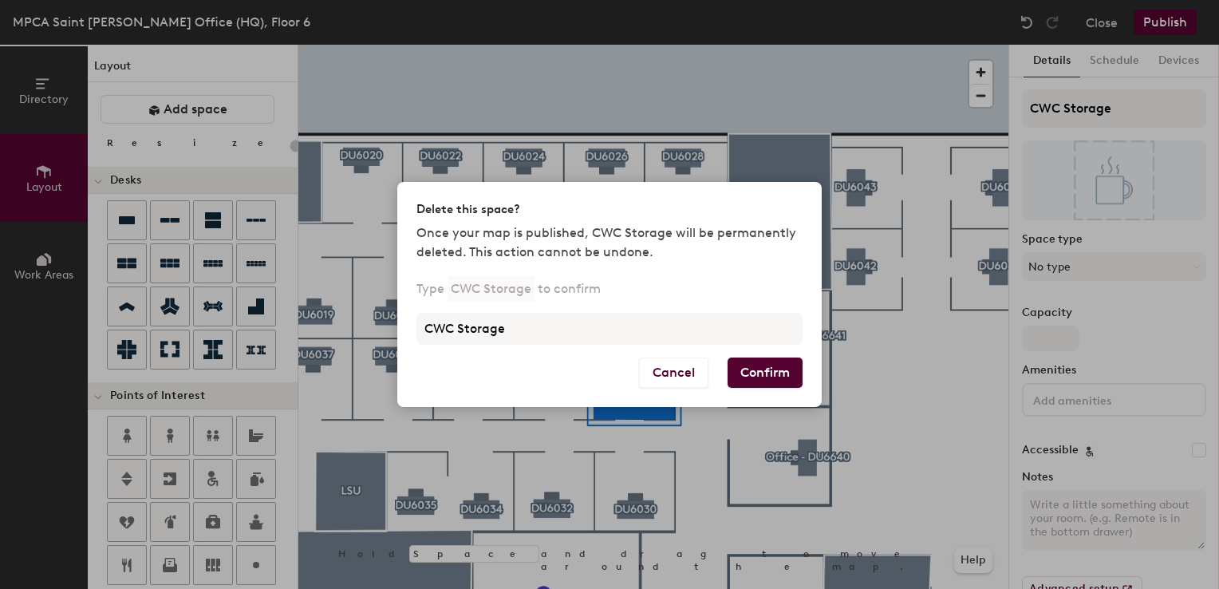
click at [761, 375] on button "Confirm" at bounding box center [765, 372] width 75 height 30
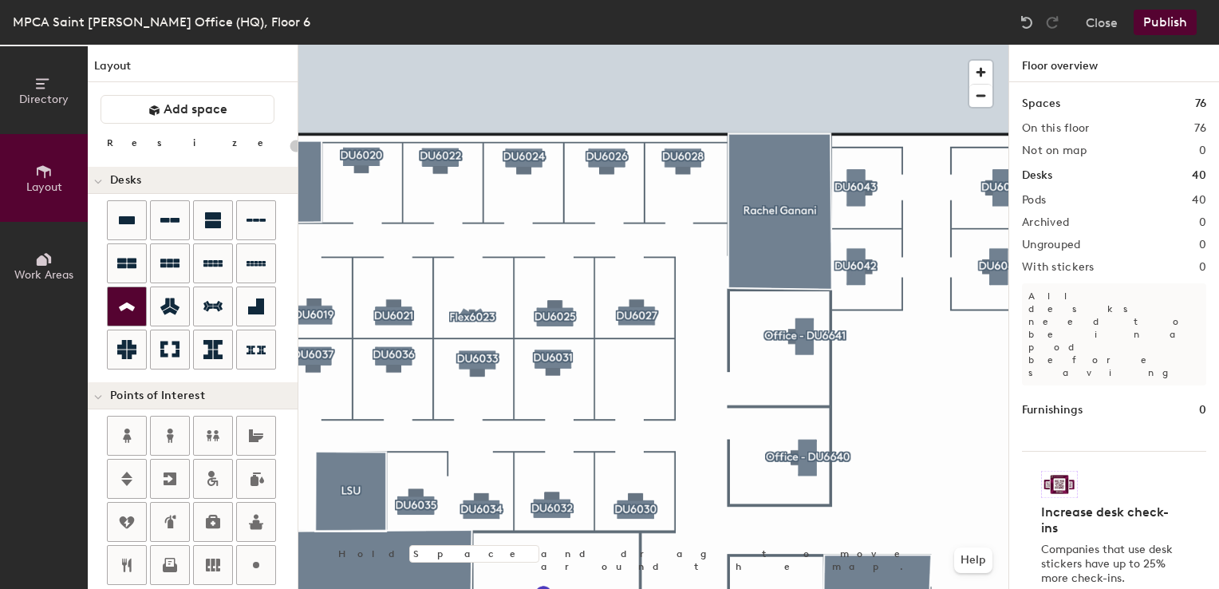
click at [132, 318] on div at bounding box center [127, 306] width 38 height 38
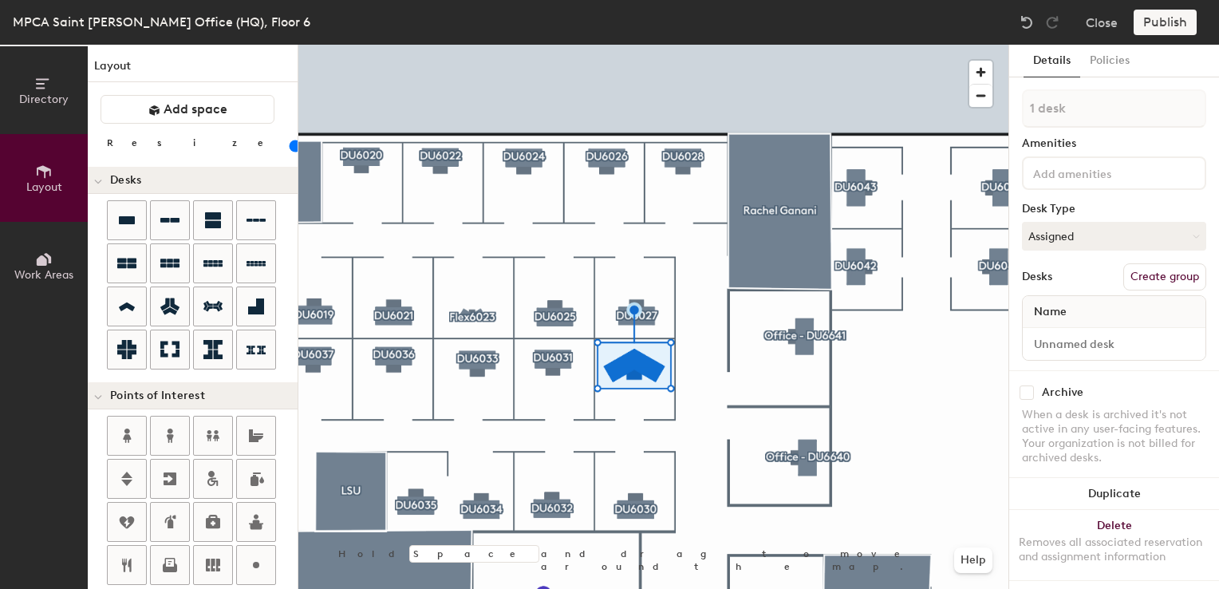
drag, startPoint x: 166, startPoint y: 148, endPoint x: 150, endPoint y: 145, distance: 16.1
type input "40"
click at [290, 145] on input "range" at bounding box center [290, 146] width 0 height 13
click at [1059, 239] on button "Assigned" at bounding box center [1114, 236] width 184 height 29
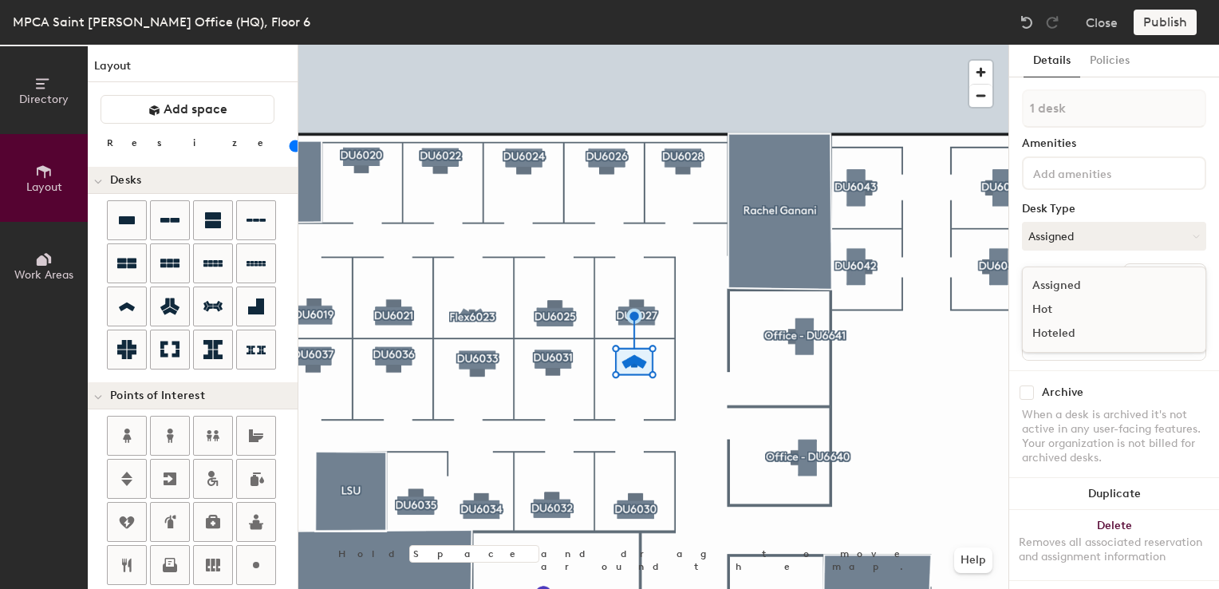
click at [1052, 309] on div "Hot" at bounding box center [1103, 310] width 160 height 24
click at [1048, 341] on input at bounding box center [1114, 344] width 176 height 22
type input "06WS029"
click at [1133, 269] on button "Create group" at bounding box center [1164, 276] width 83 height 27
click at [962, 116] on div "Directory Layout Work Areas Layout Add space Resize Desks Points of Interest Fu…" at bounding box center [609, 317] width 1219 height 544
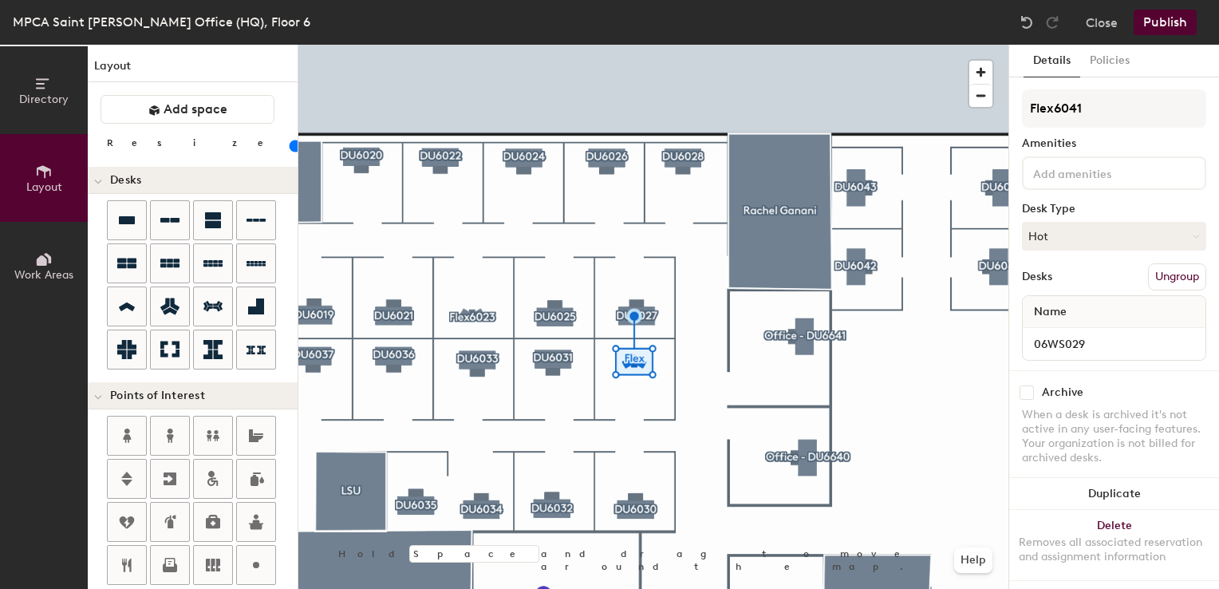
type input "Flex6041"
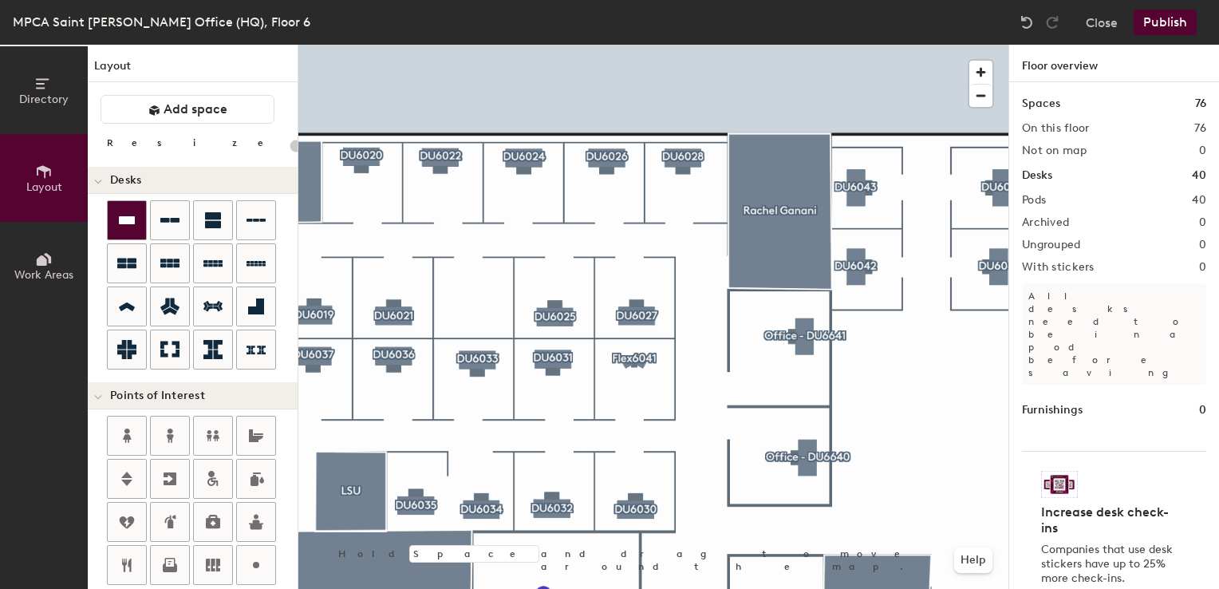
click at [108, 209] on div at bounding box center [127, 220] width 38 height 38
type input "100"
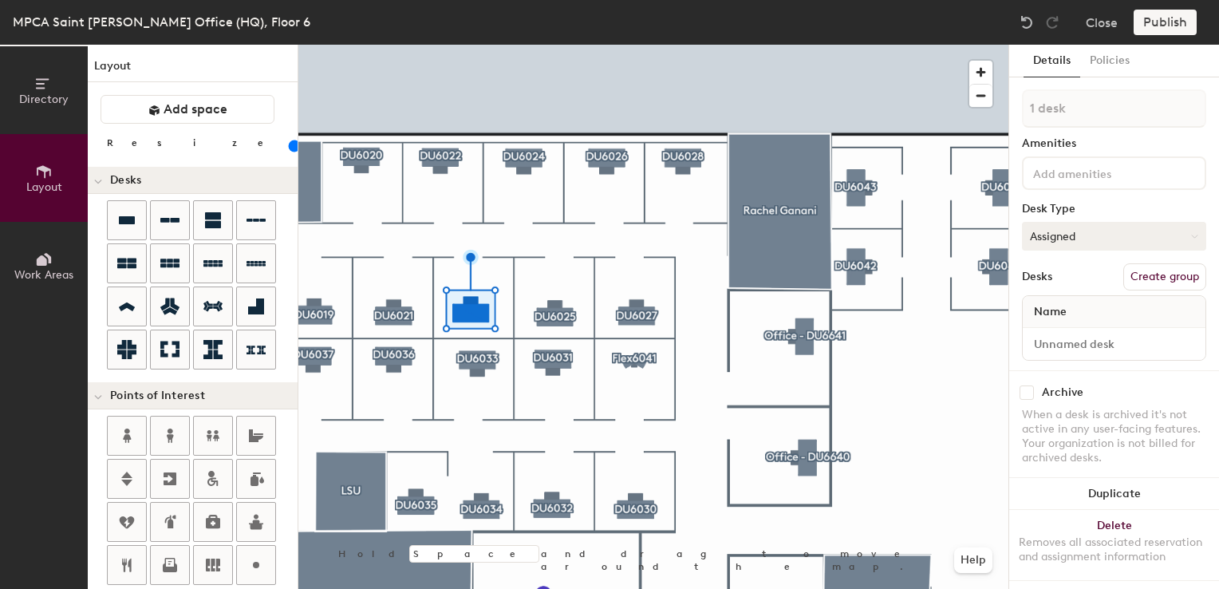
click at [1063, 239] on button "Assigned" at bounding box center [1114, 236] width 184 height 29
click at [1053, 330] on div "Hoteled" at bounding box center [1103, 334] width 160 height 24
click at [1051, 340] on input at bounding box center [1114, 344] width 176 height 22
type input "06WS023"
click at [1152, 273] on button "Create group" at bounding box center [1164, 276] width 83 height 27
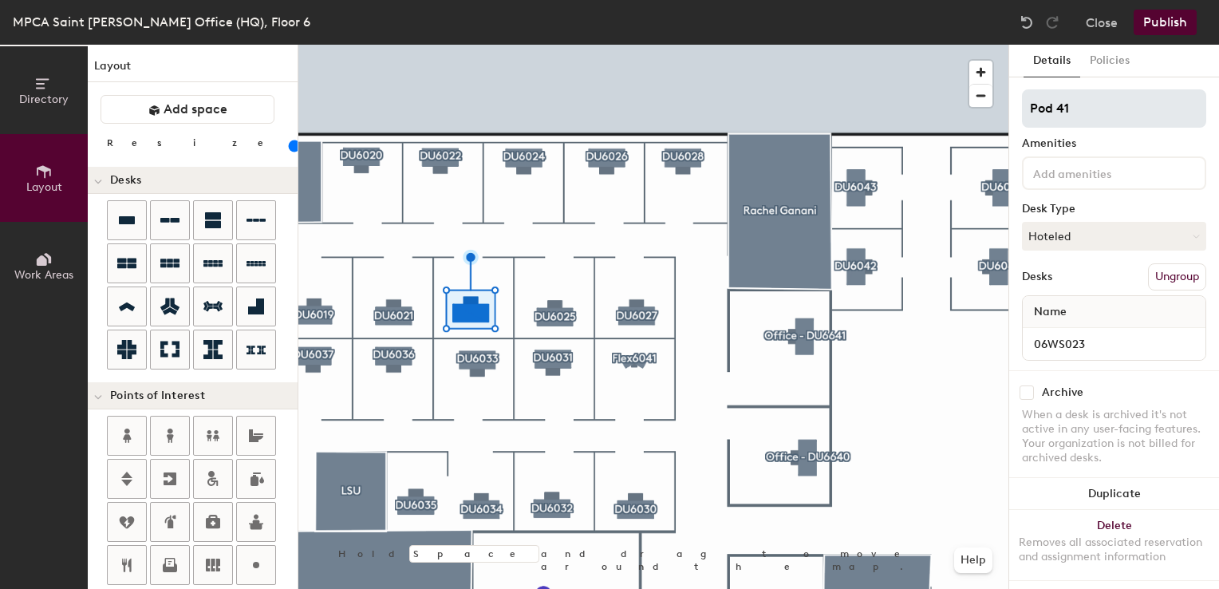
click at [862, 59] on div "Directory Layout Work Areas Layout Add space Resize Desks Points of Interest Fu…" at bounding box center [609, 317] width 1219 height 544
type input "DU6023"
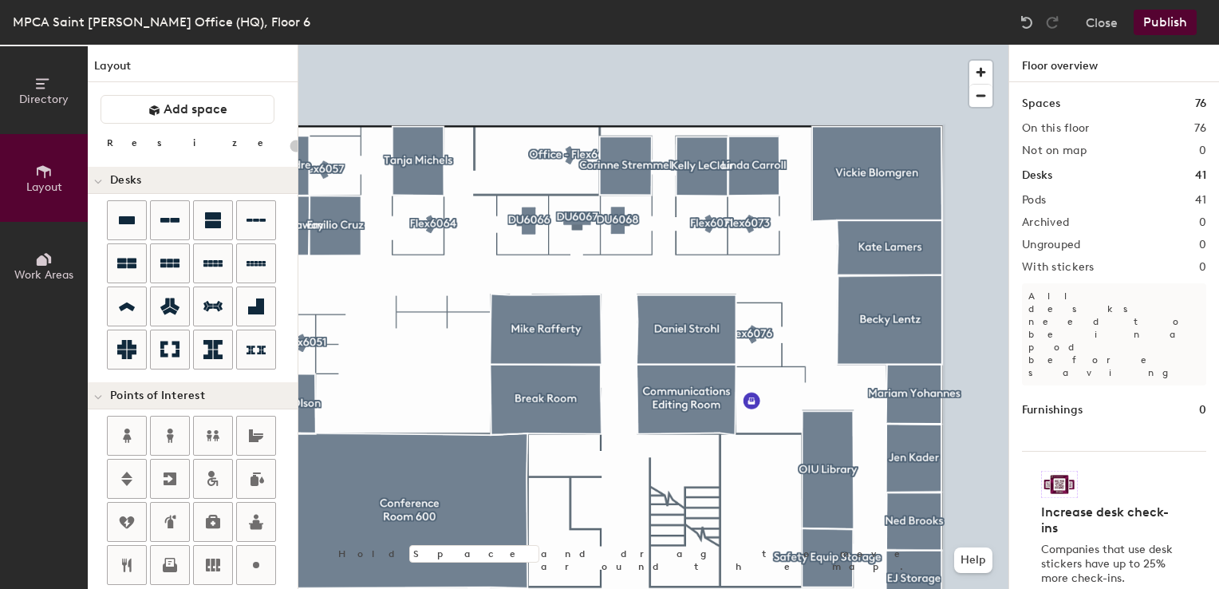
drag, startPoint x: 1086, startPoint y: 107, endPoint x: 1036, endPoint y: 315, distance: 214.2
click at [1036, 315] on div "Directory Layout Work Areas Layout Add space Resize Desks Points of Interest Fu…" at bounding box center [609, 317] width 1219 height 544
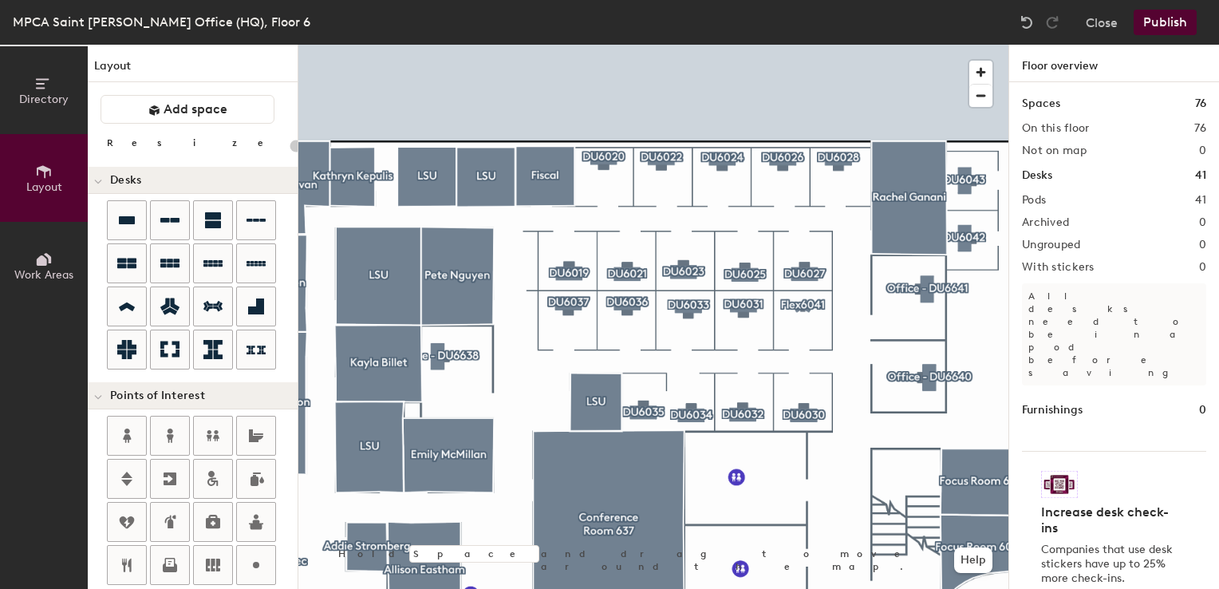
click at [1162, 25] on button "Publish" at bounding box center [1165, 23] width 63 height 26
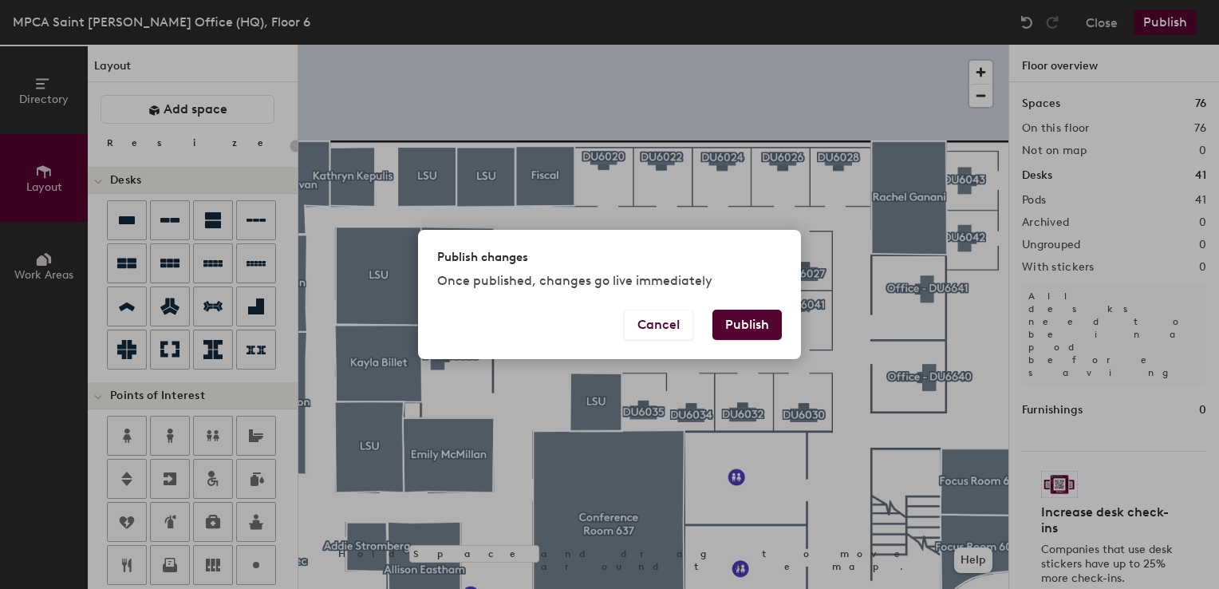
click at [747, 327] on button "Publish" at bounding box center [746, 325] width 69 height 30
type input "20"
